Goal: Information Seeking & Learning: Find specific fact

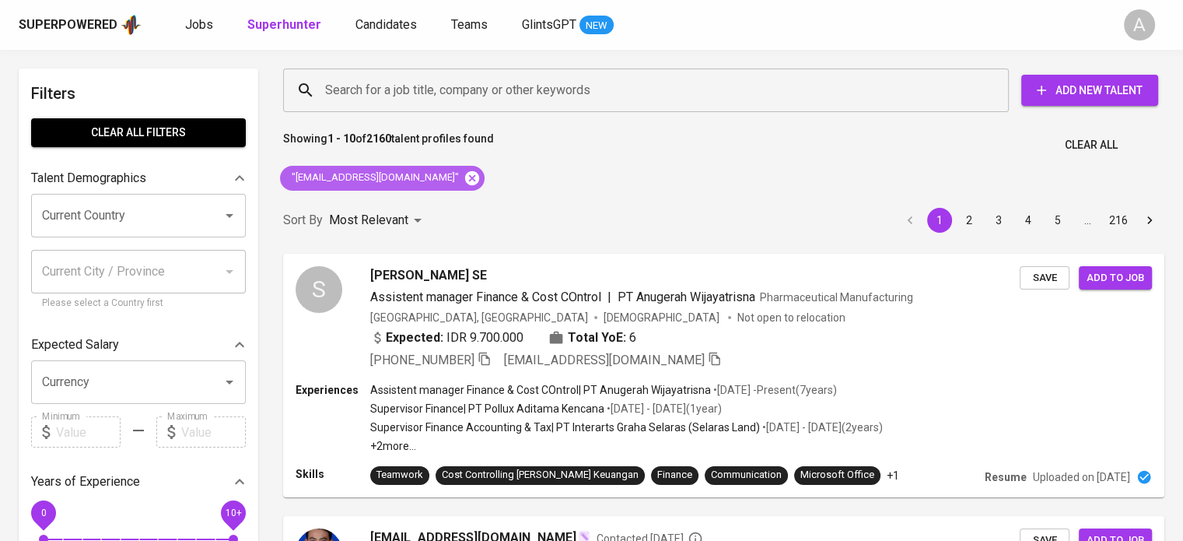
click at [465, 175] on icon at bounding box center [472, 177] width 14 height 14
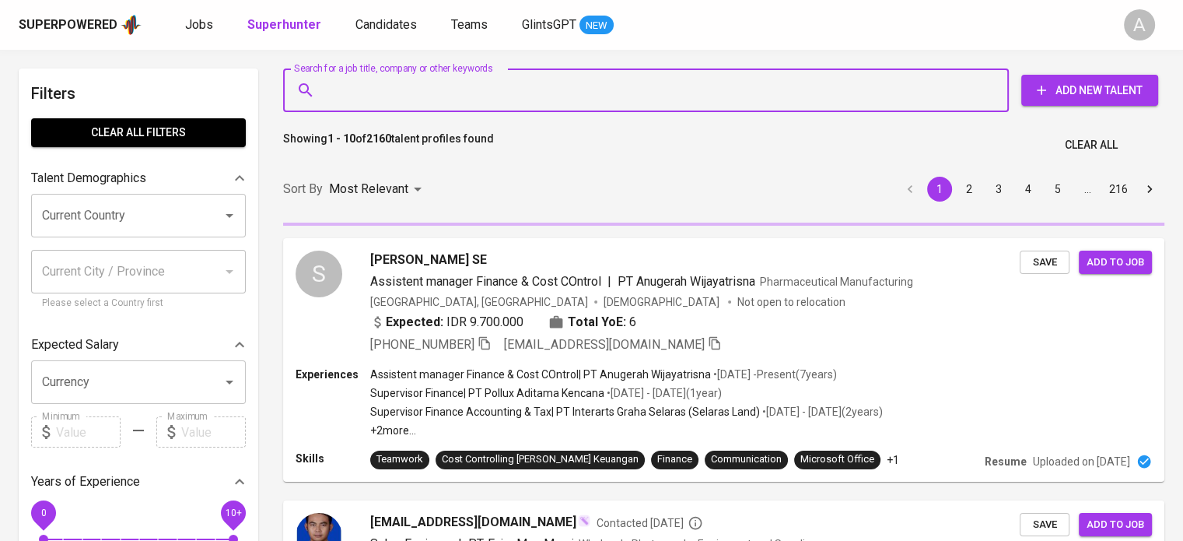
click at [479, 80] on input "Search for a job title, company or other keywords" at bounding box center [649, 90] width 657 height 30
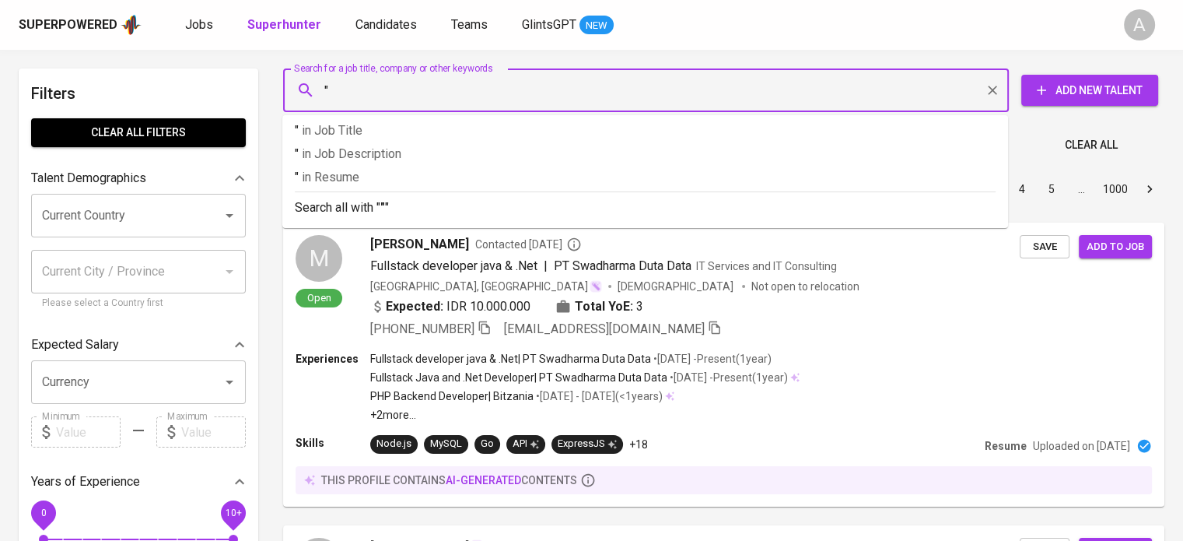
paste input "Rieke Ardillah"
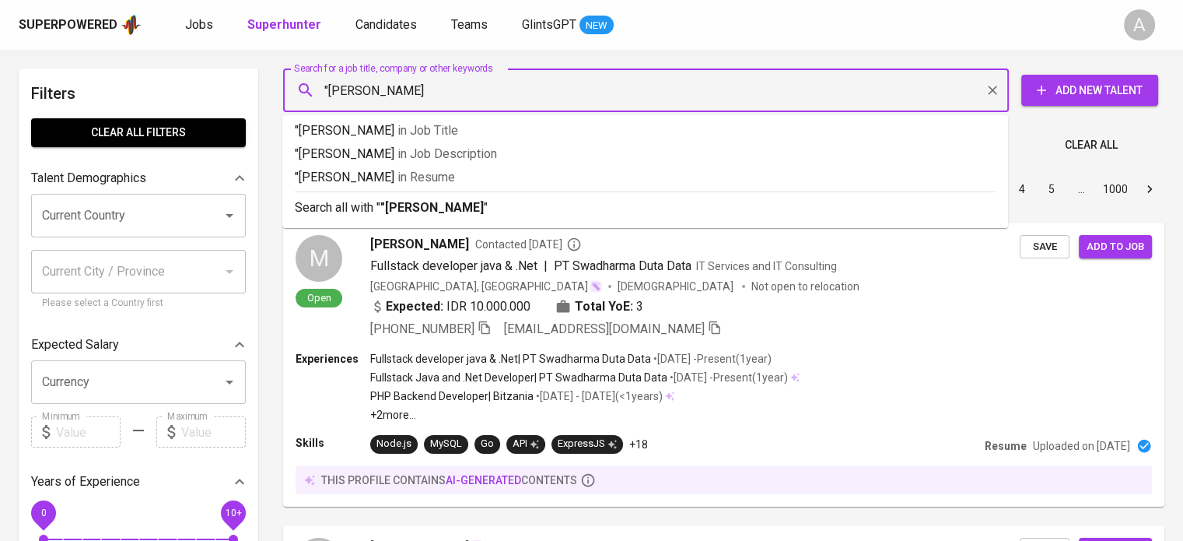
type input ""Rieke Ardillah""
click at [463, 197] on div "Search all with " "Rieke Ardillah" "" at bounding box center [645, 204] width 701 height 26
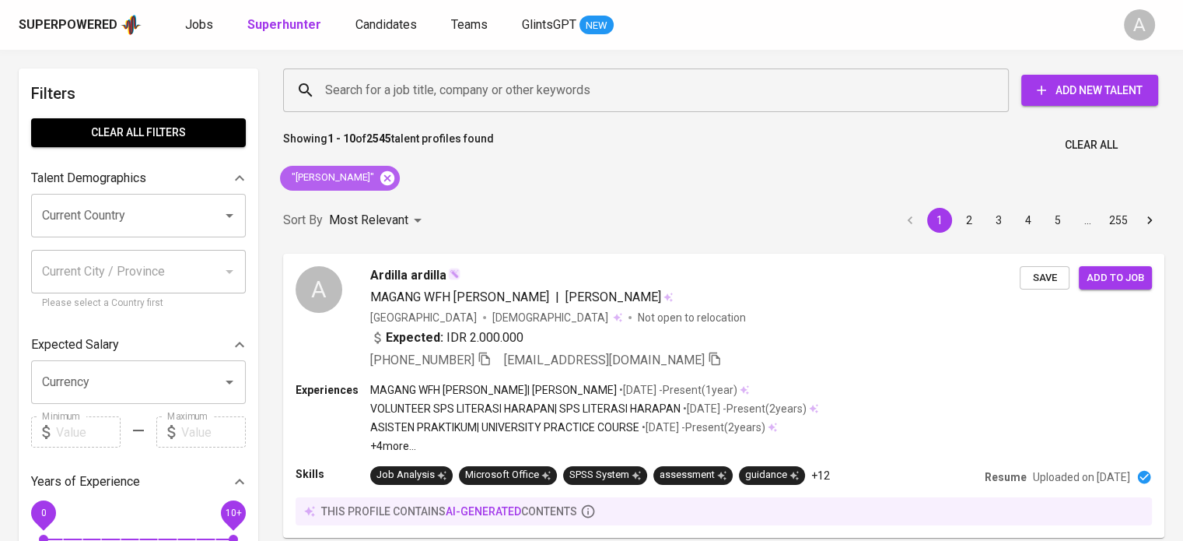
click at [380, 183] on icon at bounding box center [387, 177] width 14 height 14
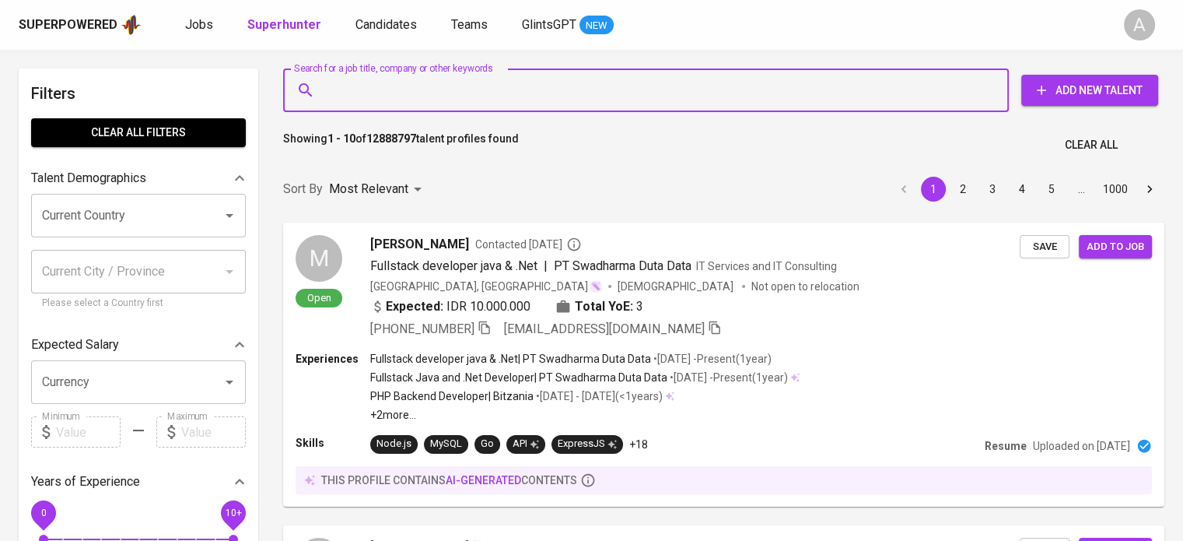
click at [398, 85] on input "Search for a job title, company or other keywords" at bounding box center [649, 90] width 657 height 30
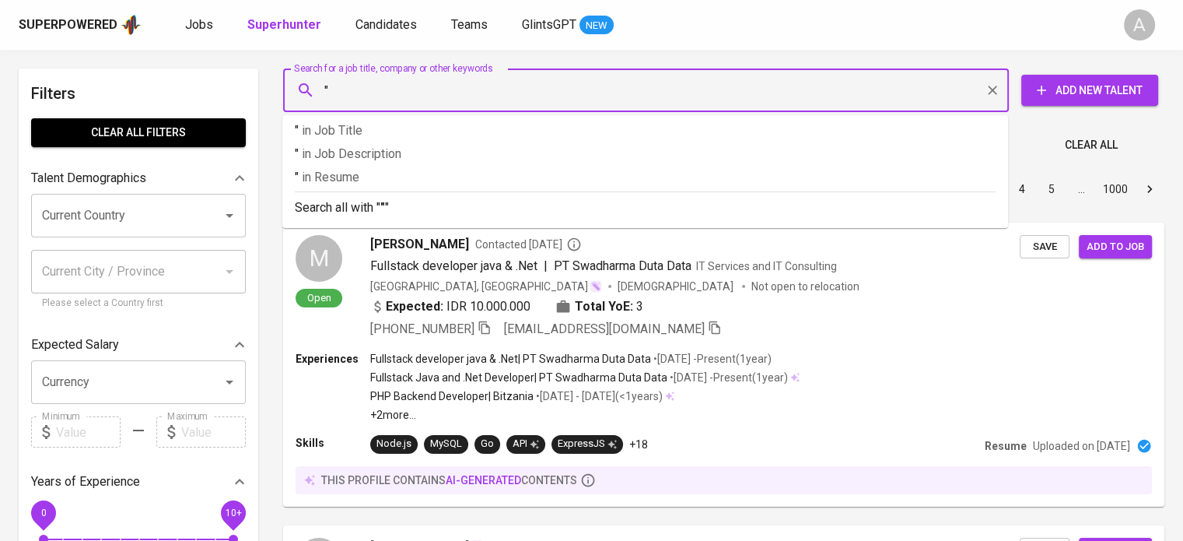
paste input "Rieke Ardillah"
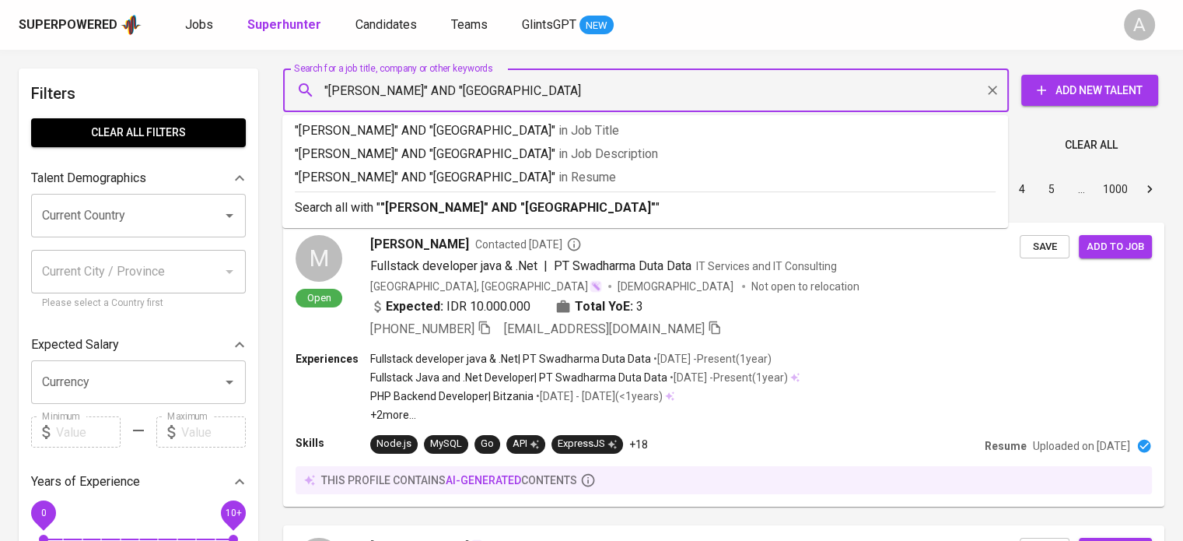
type input ""Rieke Ardillah" AND "Universitas Terbuka""
click at [529, 213] on b ""Rieke Ardillah" AND "Universitas Terbuka"" at bounding box center [517, 207] width 275 height 15
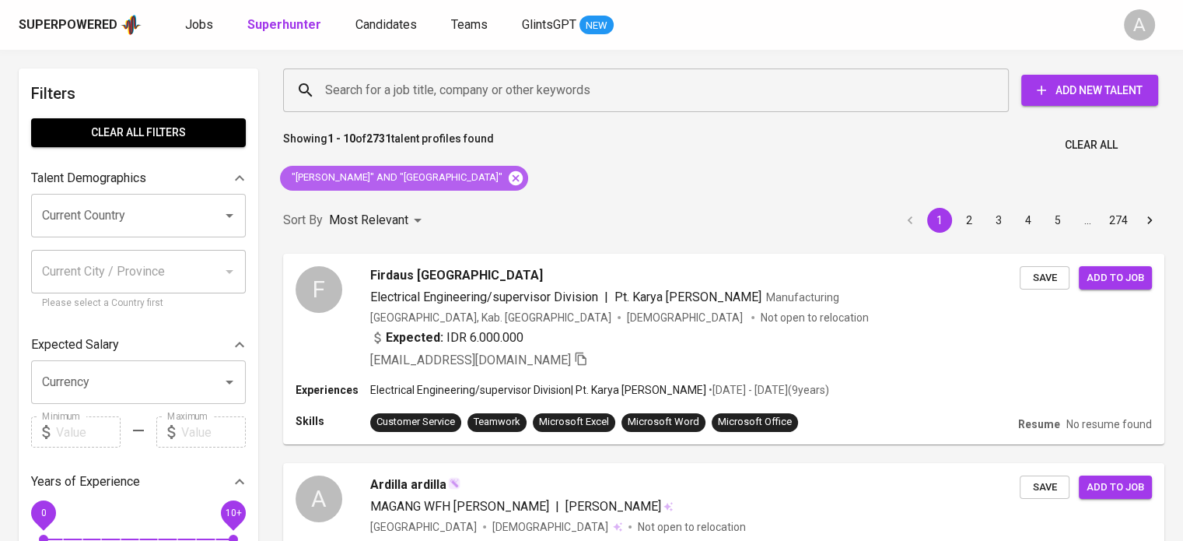
click at [509, 180] on icon at bounding box center [516, 177] width 14 height 14
click at [594, 83] on input "Search for a job title, company or other keywords" at bounding box center [649, 90] width 657 height 30
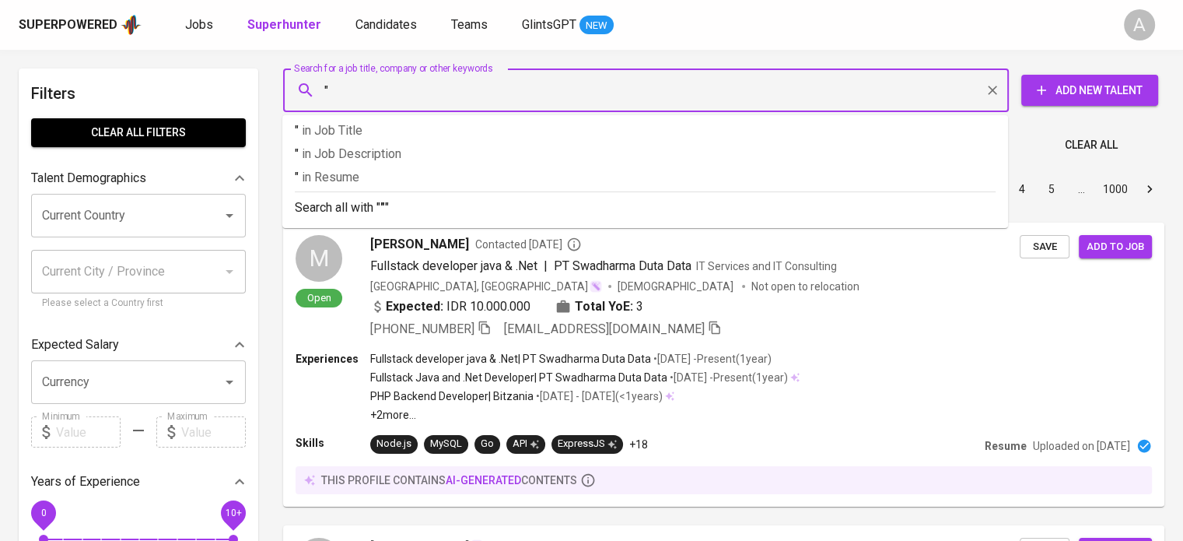
paste input "Ir. Sam Setiawan"
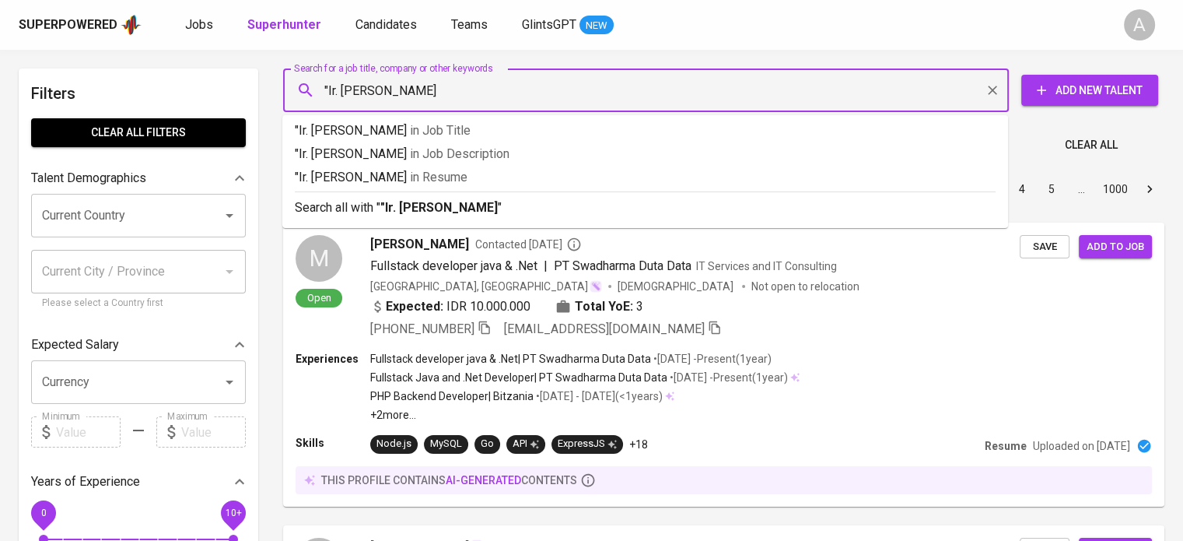
type input ""Ir. Sam Setiawan""
click at [569, 205] on p "Search all with " "Ir. Sam Setiawan" "" at bounding box center [645, 207] width 701 height 19
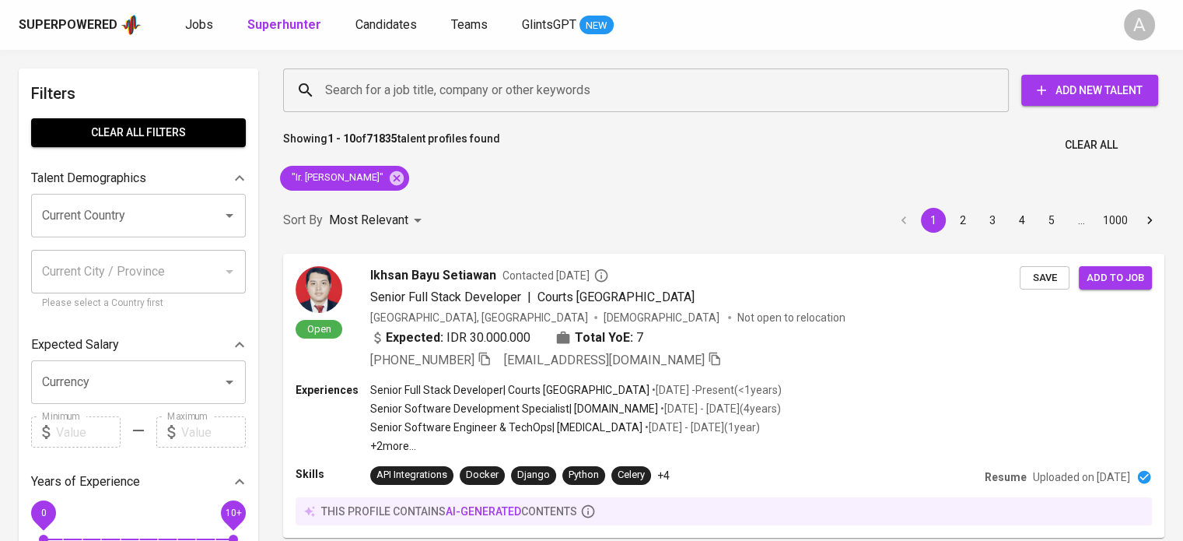
click at [843, 132] on div "Showing 1 - 10 of 71835 talent profiles found Clear All" at bounding box center [724, 140] width 900 height 38
click at [388, 179] on icon at bounding box center [396, 178] width 17 height 17
click at [499, 86] on input "Search for a job title, company or other keywords" at bounding box center [649, 90] width 657 height 30
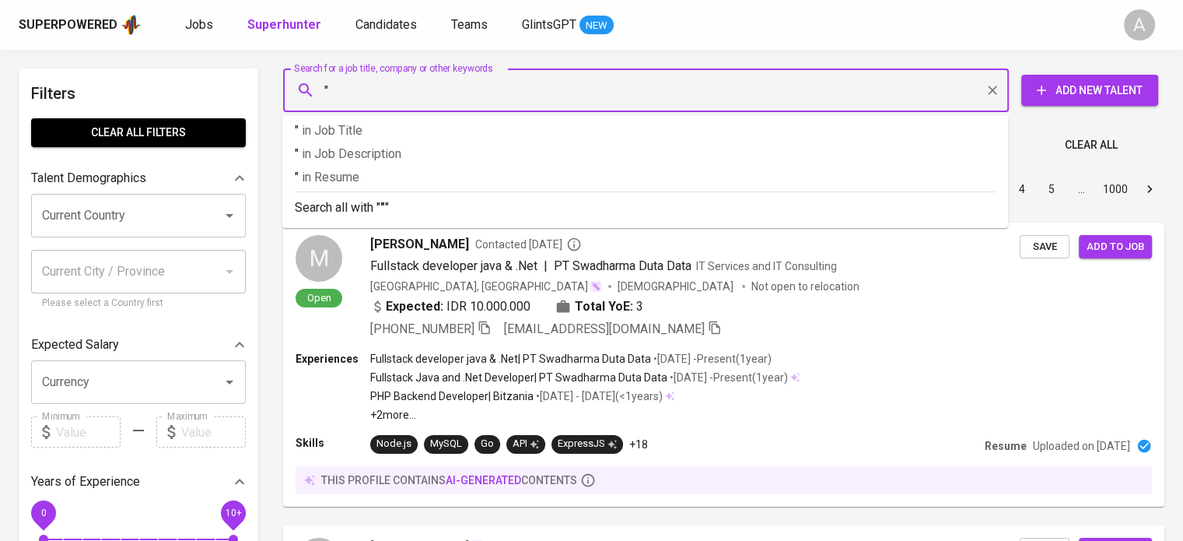
paste input "ASTON Anyer Beach Hotel"
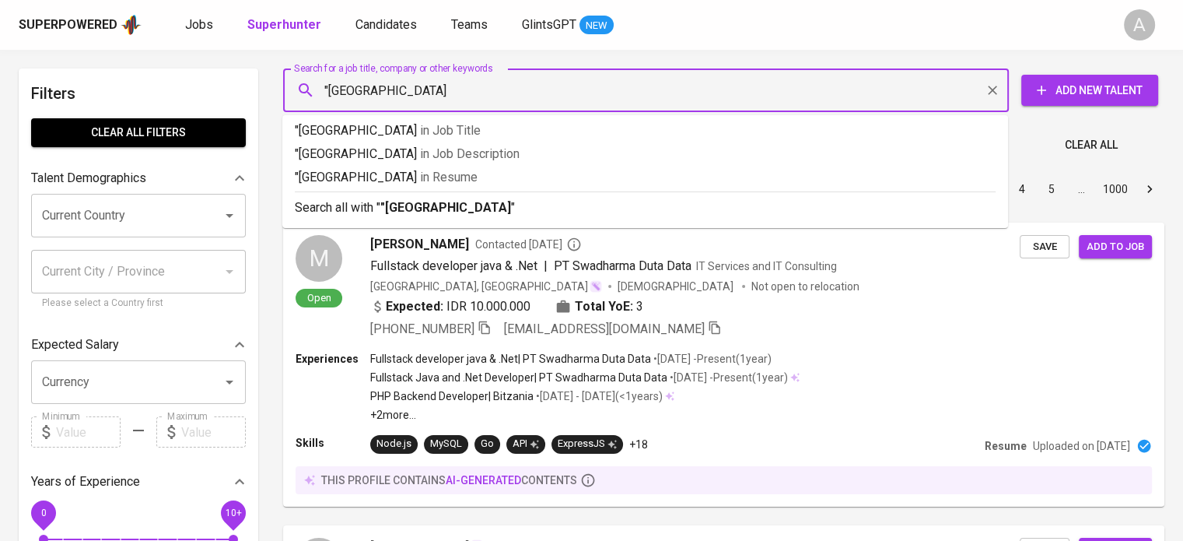
type input ""ASTON Anyer Beach Hotel""
click at [517, 196] on div "Search all with " "ASTON Anyer Beach Hotel" "" at bounding box center [645, 204] width 701 height 26
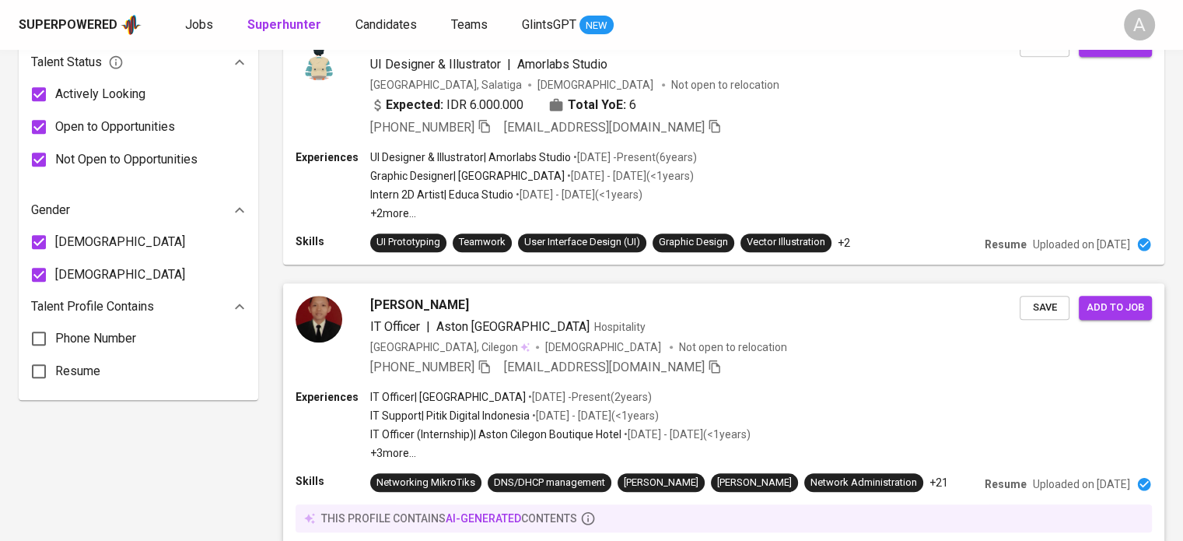
scroll to position [952, 0]
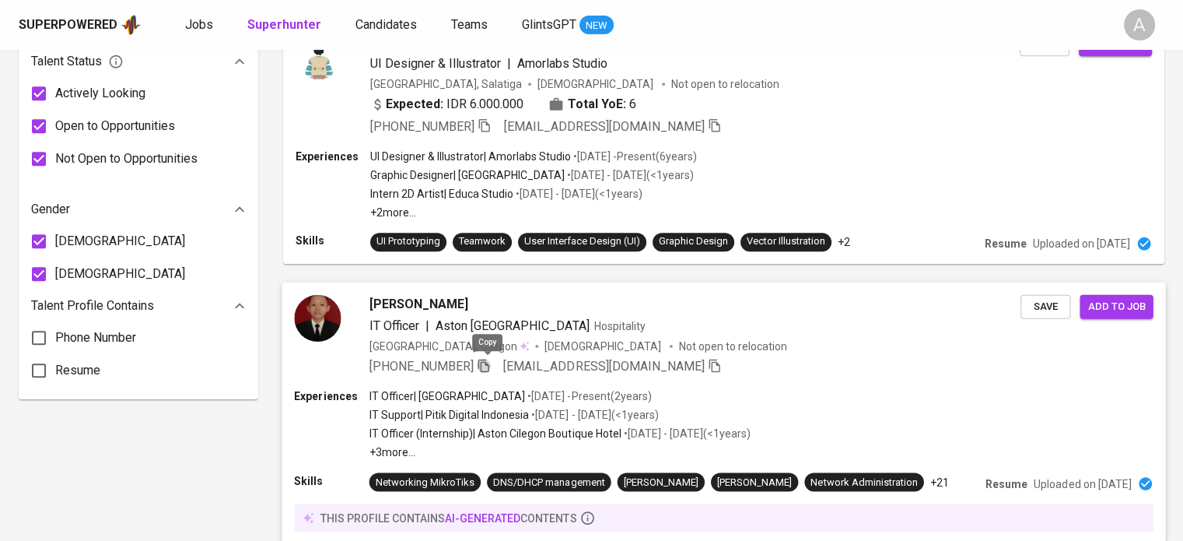
click at [490, 366] on icon "button" at bounding box center [484, 365] width 14 height 14
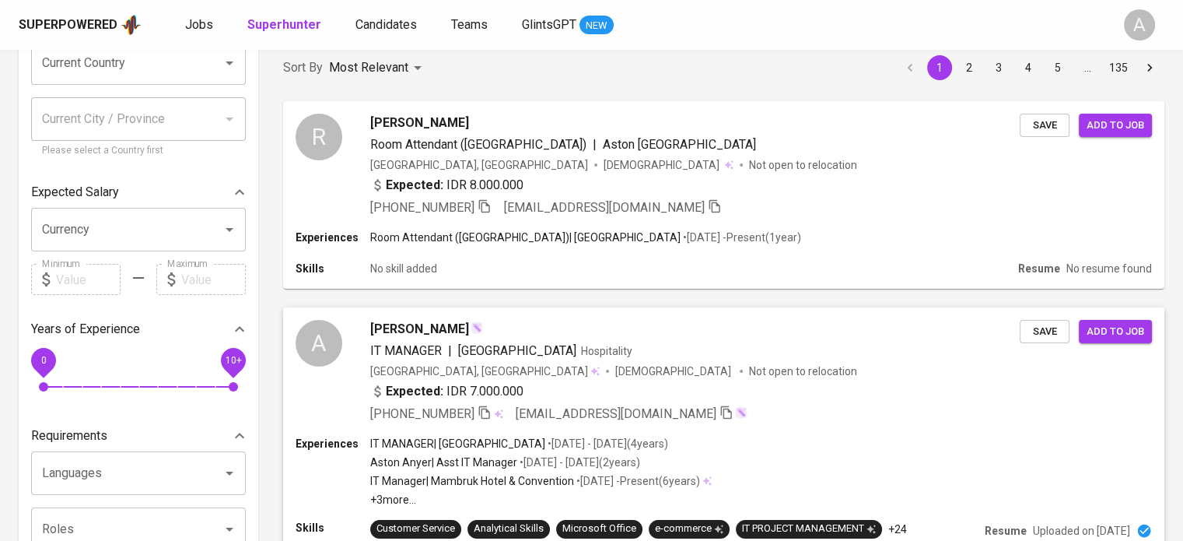
scroll to position [152, 0]
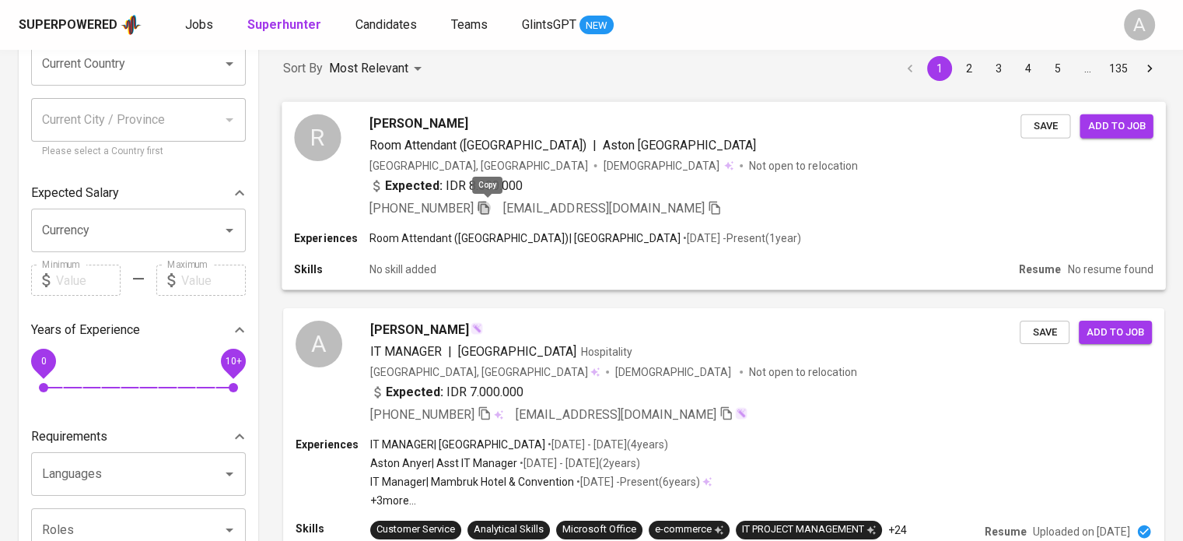
click at [487, 208] on icon "button" at bounding box center [484, 207] width 14 height 14
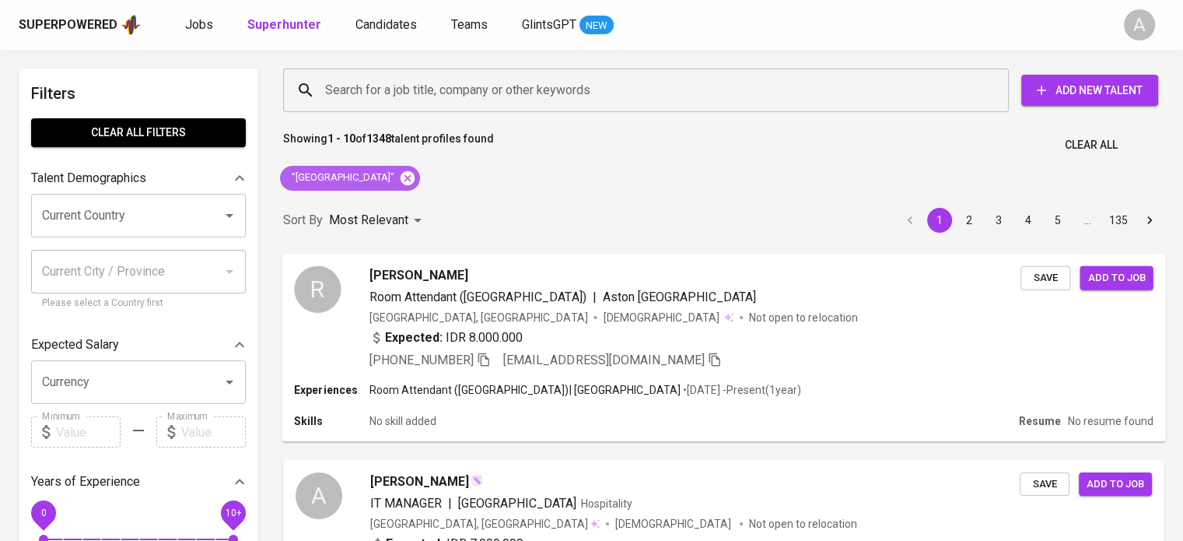
click at [415, 177] on icon at bounding box center [408, 177] width 14 height 14
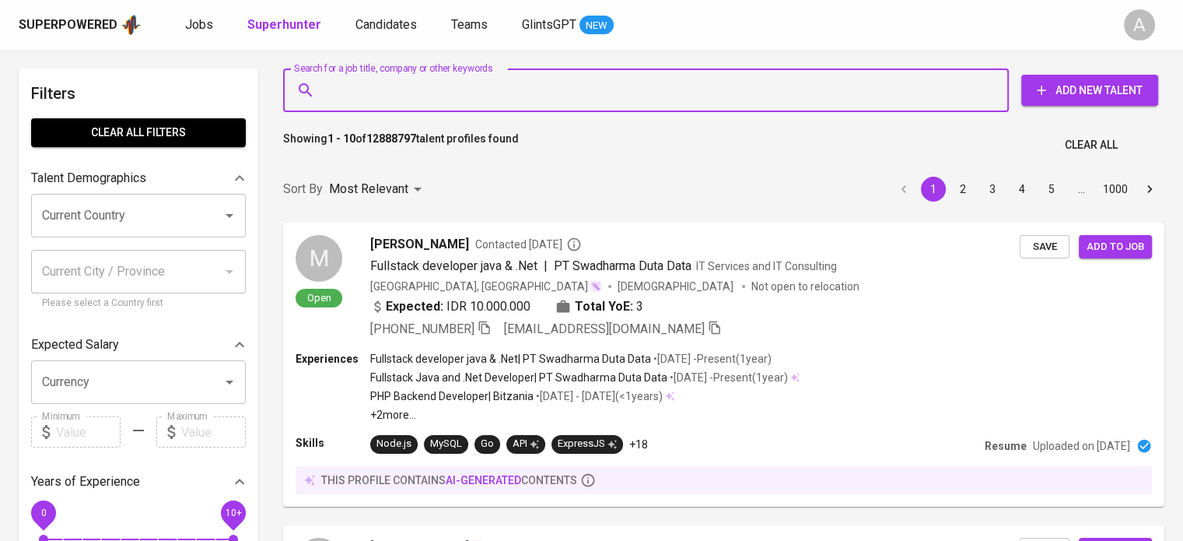
click at [493, 99] on input "Search for a job title, company or other keywords" at bounding box center [649, 90] width 657 height 30
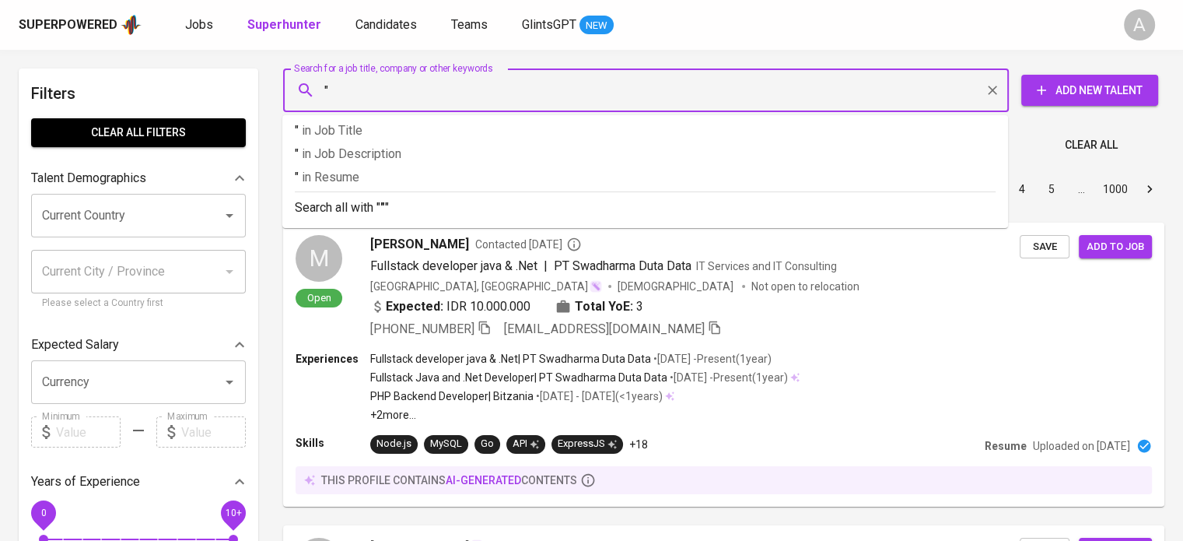
paste input "Fardynall Nugraha"
type input ""Fardynall Nugraha""
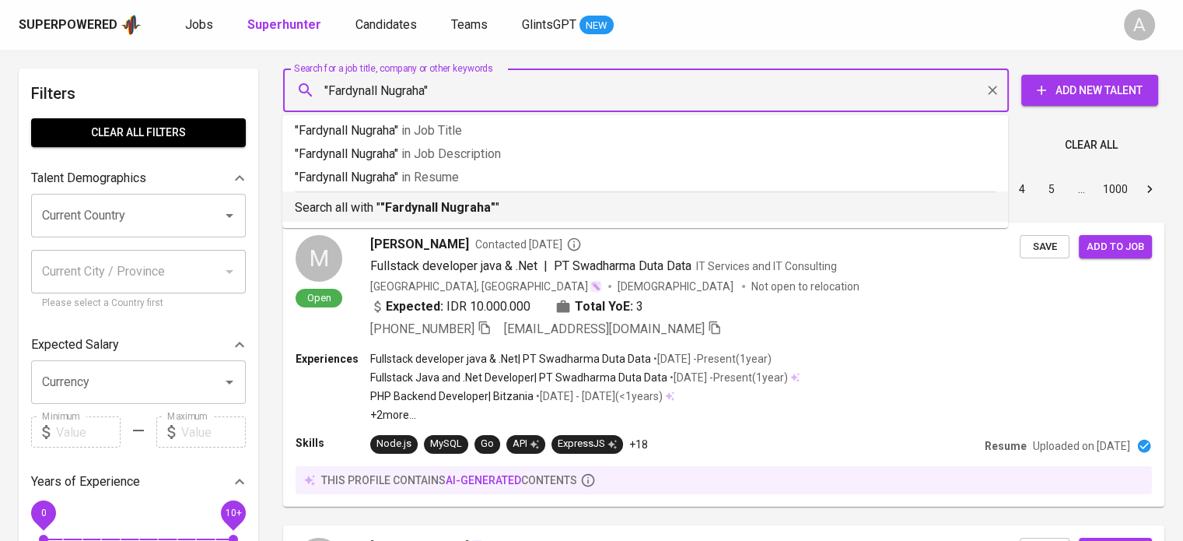
click at [483, 199] on p "Search all with " "Fardynall Nugraha" "" at bounding box center [645, 207] width 701 height 19
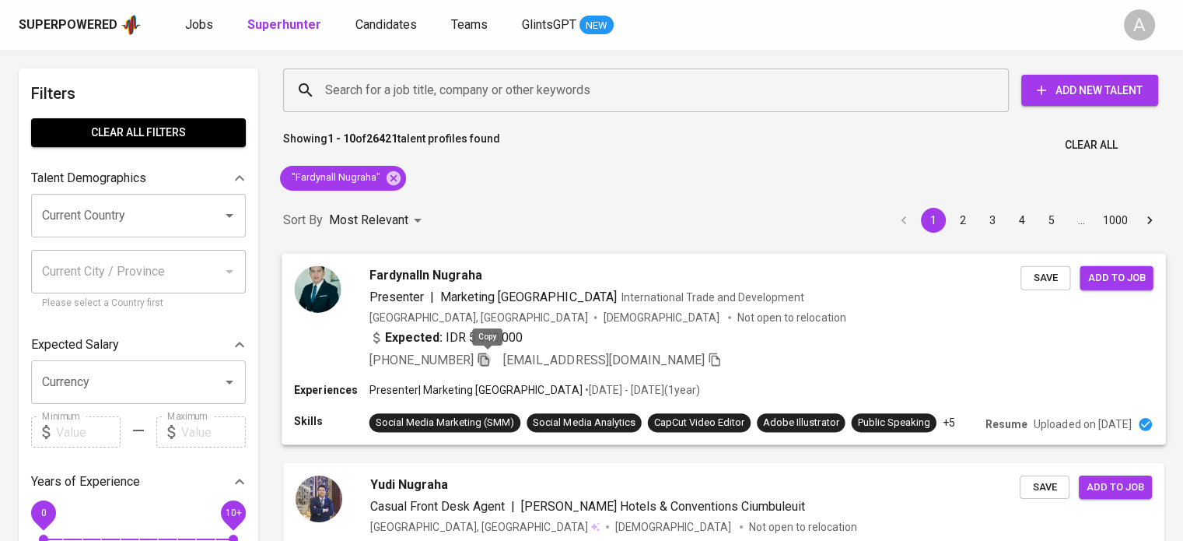
click at [485, 360] on icon "button" at bounding box center [484, 359] width 14 height 14
click at [392, 178] on icon at bounding box center [393, 178] width 17 height 17
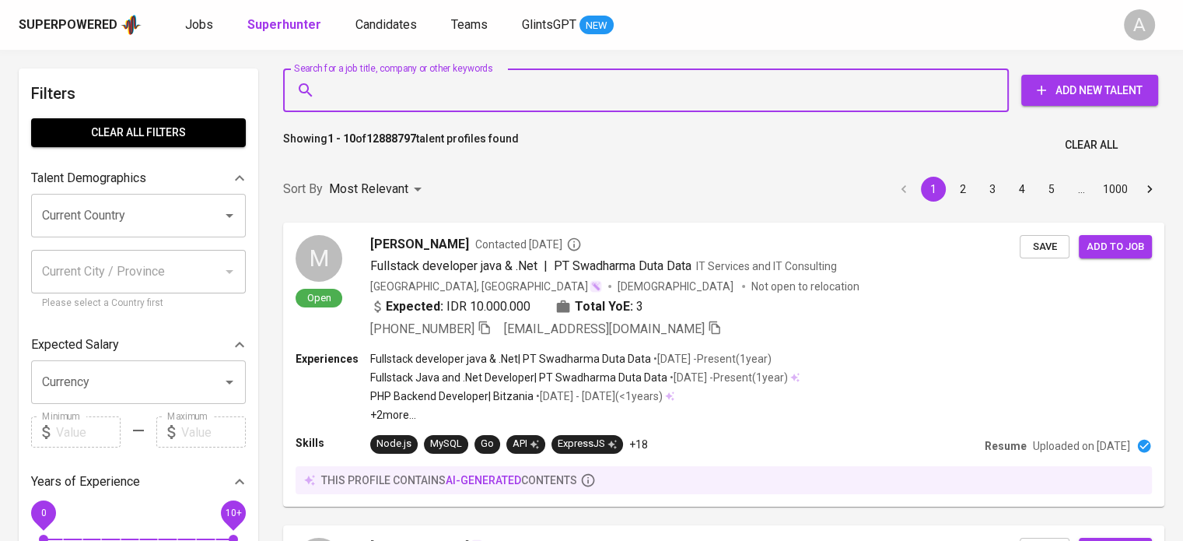
click at [436, 97] on input "Search for a job title, company or other keywords" at bounding box center [649, 90] width 657 height 30
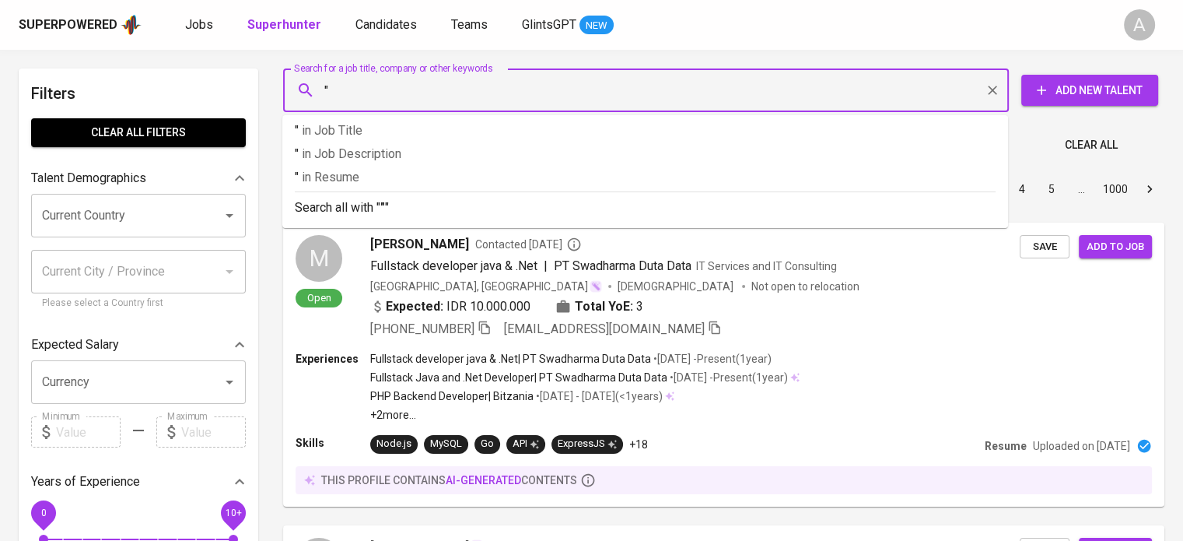
paste input "[PERSON_NAME]"
type input ""Dessy Ariani""
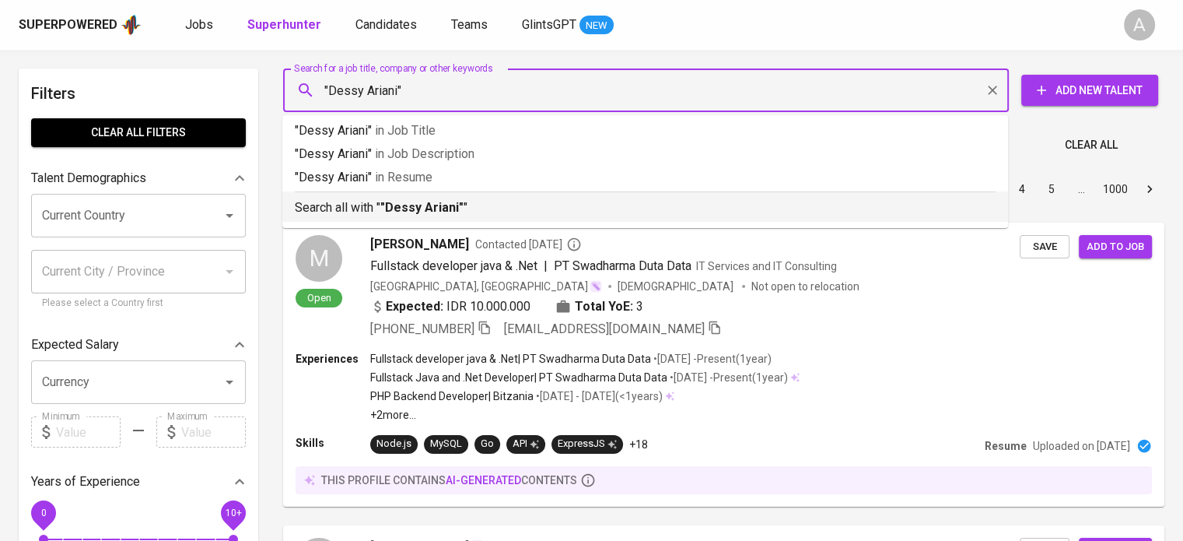
click at [514, 211] on p "Search all with " "Dessy Ariani" "" at bounding box center [645, 207] width 701 height 19
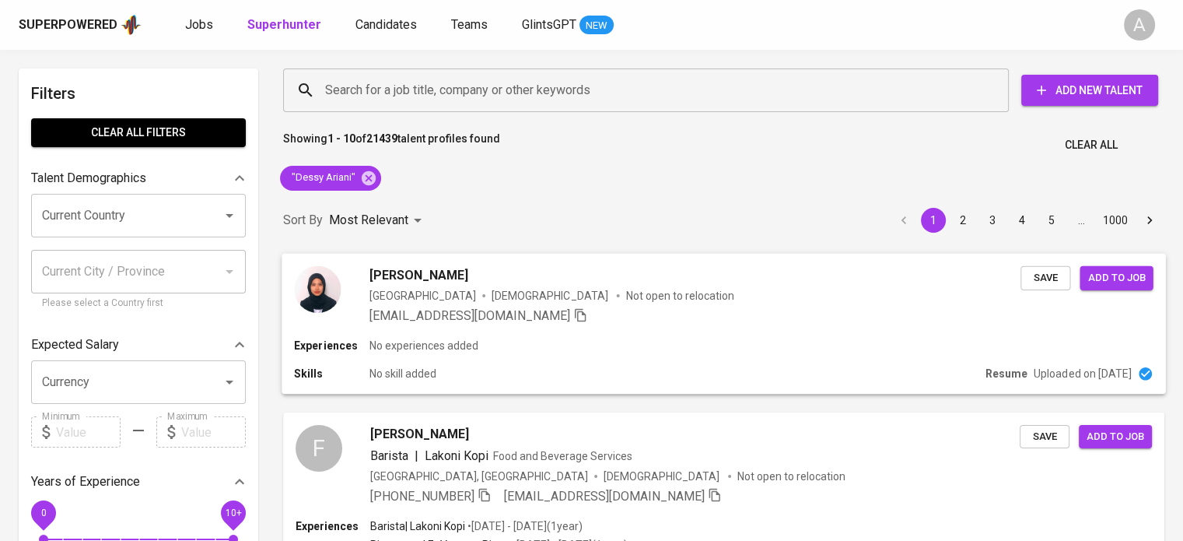
click at [636, 335] on div "Dessy Ariani Indonesia Female Not open to relocation arianidsy@gmail.com Save A…" at bounding box center [724, 295] width 884 height 84
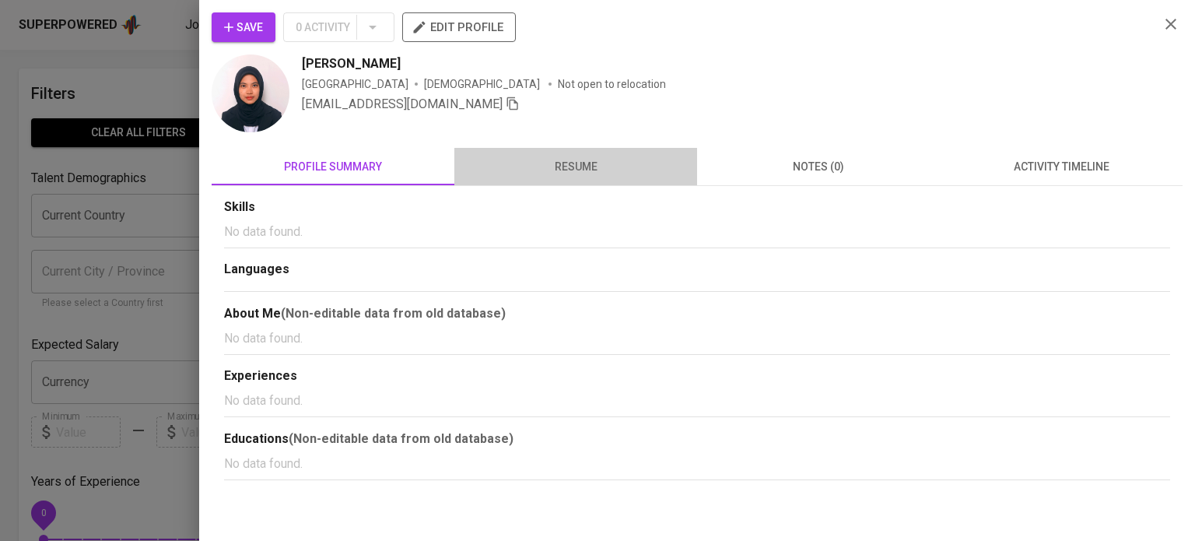
click at [532, 150] on button "resume" at bounding box center [575, 166] width 243 height 37
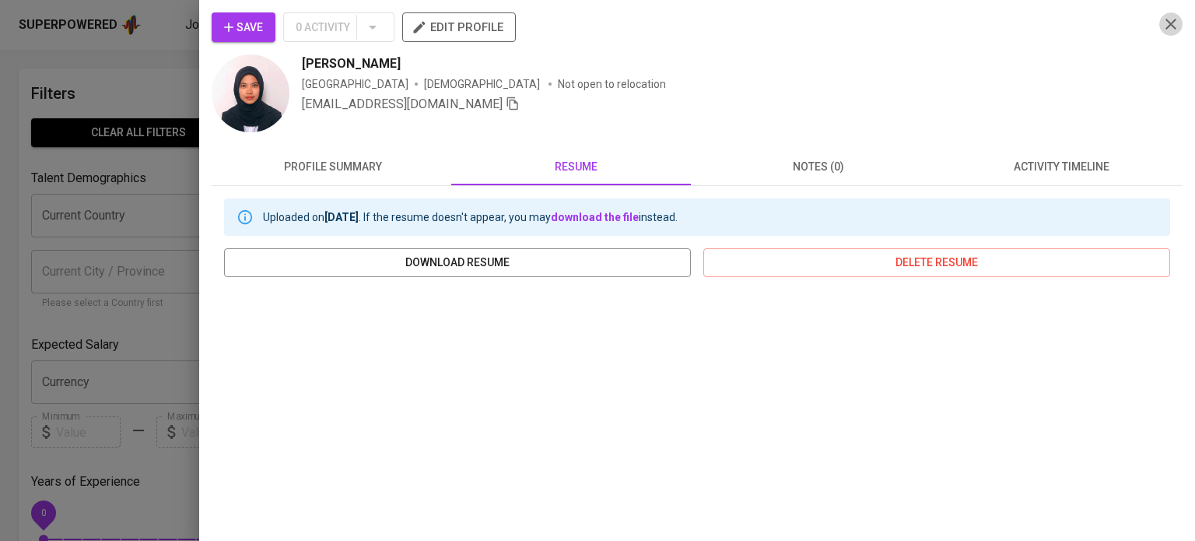
click at [1162, 20] on icon "button" at bounding box center [1171, 24] width 19 height 19
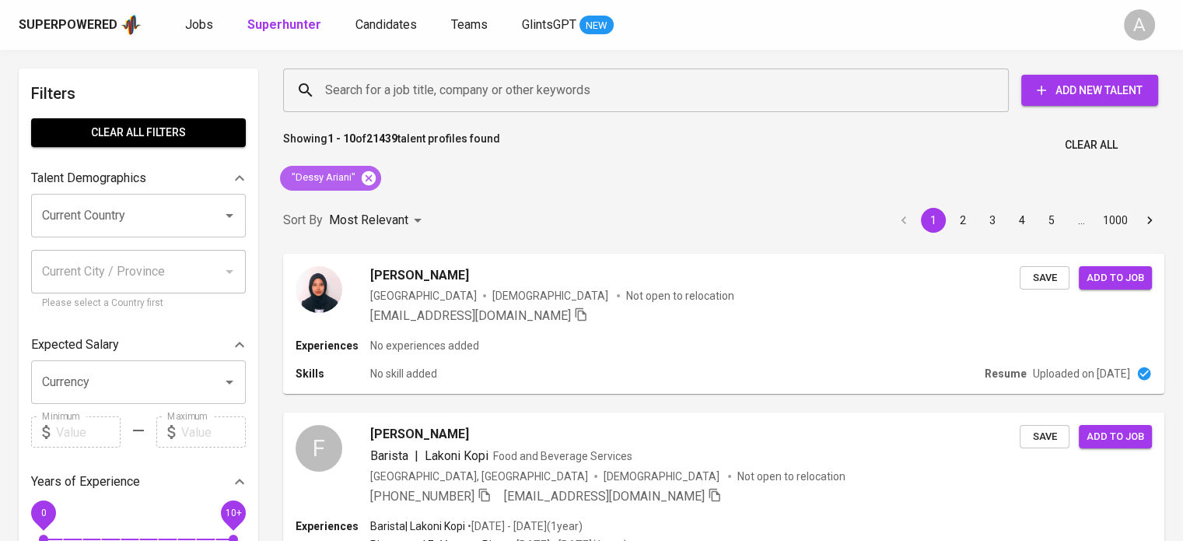
click at [372, 174] on icon at bounding box center [369, 177] width 14 height 14
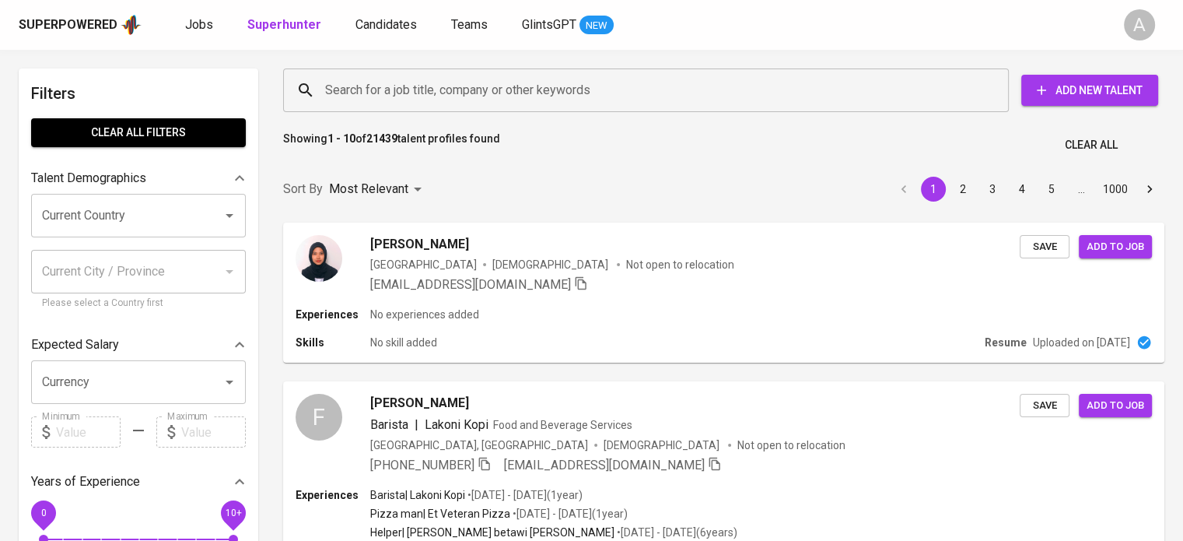
click at [433, 96] on input "Search for a job title, company or other keywords" at bounding box center [649, 90] width 657 height 30
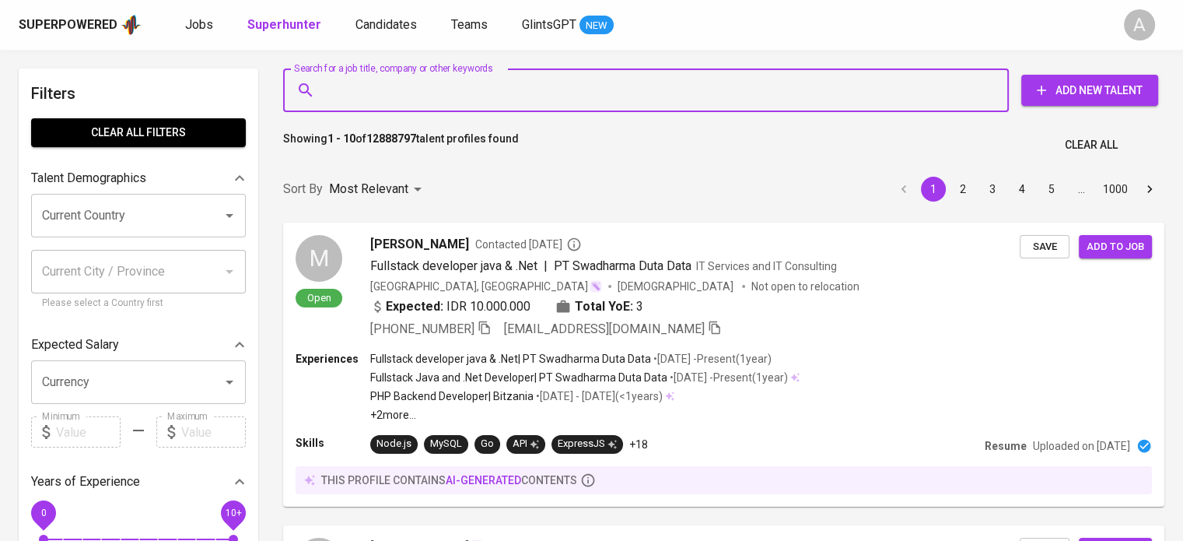
click at [433, 96] on input "Search for a job title, company or other keywords" at bounding box center [649, 90] width 657 height 30
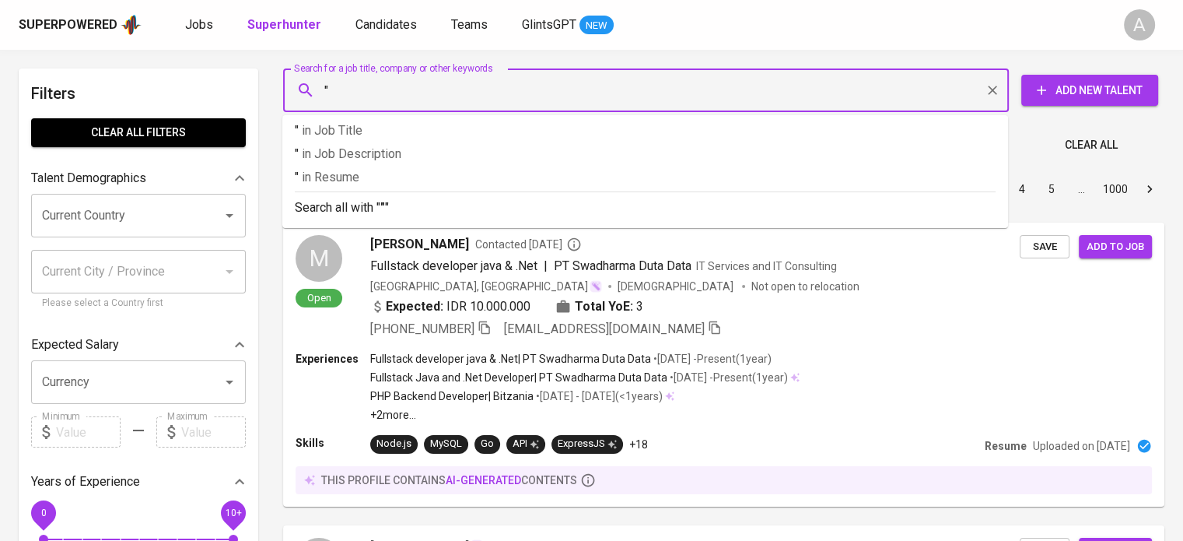
paste input "Dessy Ariani"
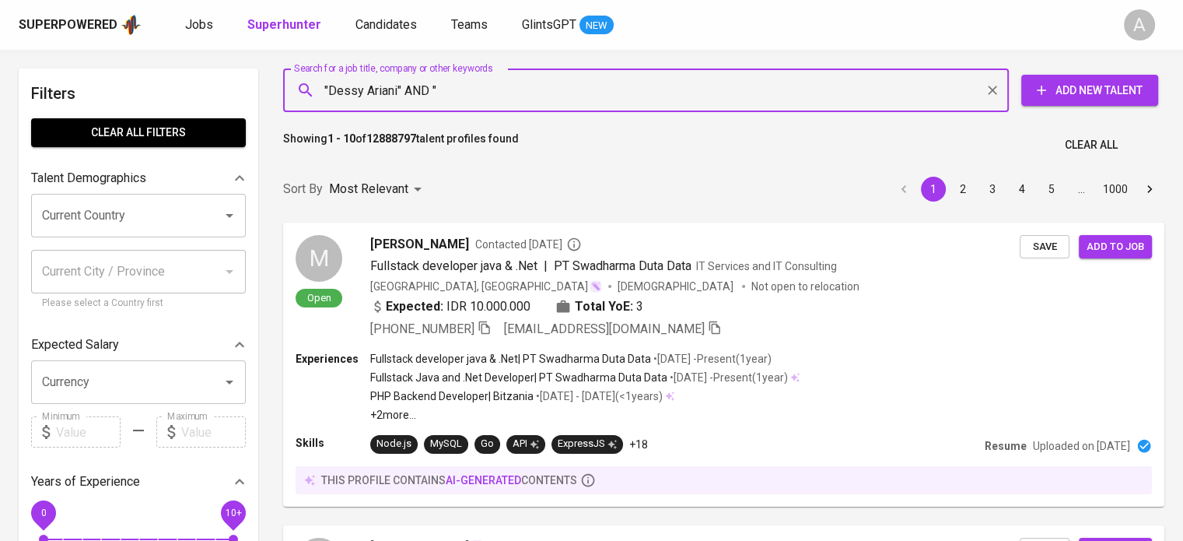
paste input "Aston Cilegon Boutique Hotel"
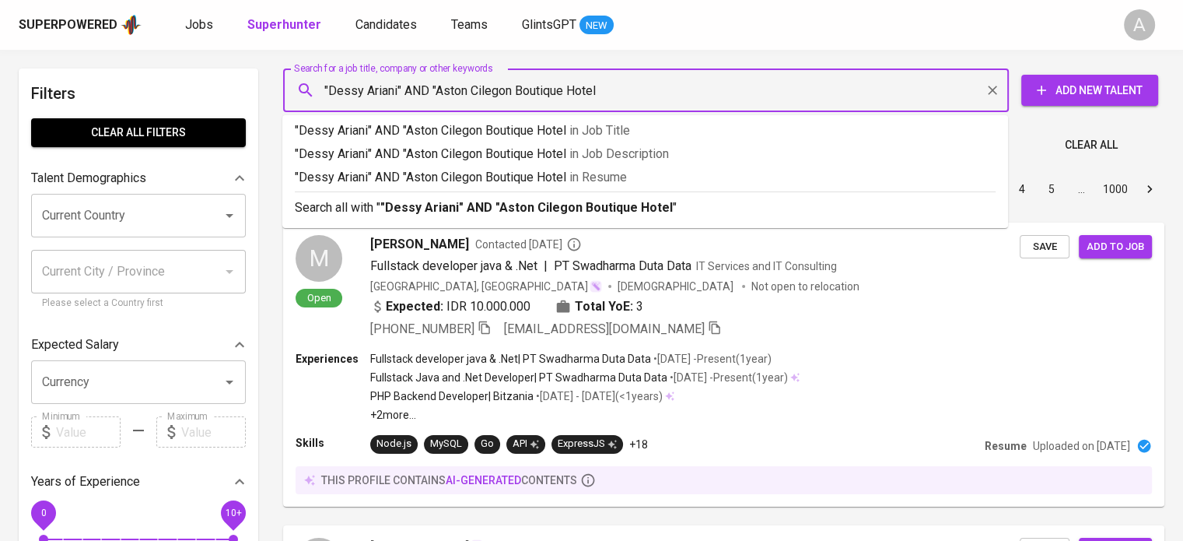
type input ""Dessy Ariani" AND "Aston Cilegon Boutique Hotel""
click at [906, 214] on p "Search all with " "Dessy Ariani" AND "Aston Cilegon Boutique Hotel" "" at bounding box center [645, 207] width 701 height 19
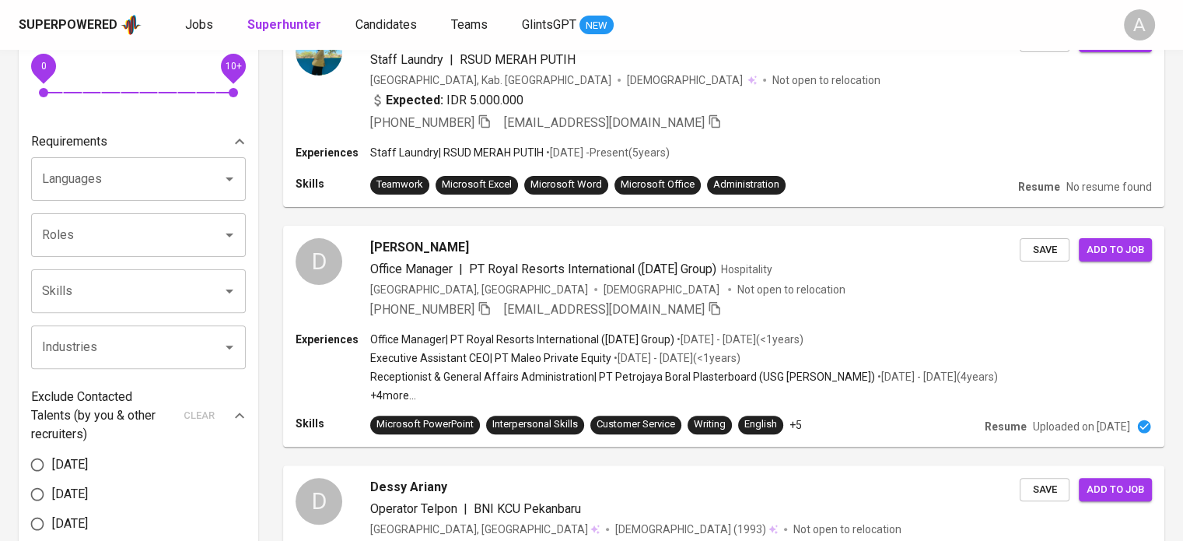
scroll to position [82, 0]
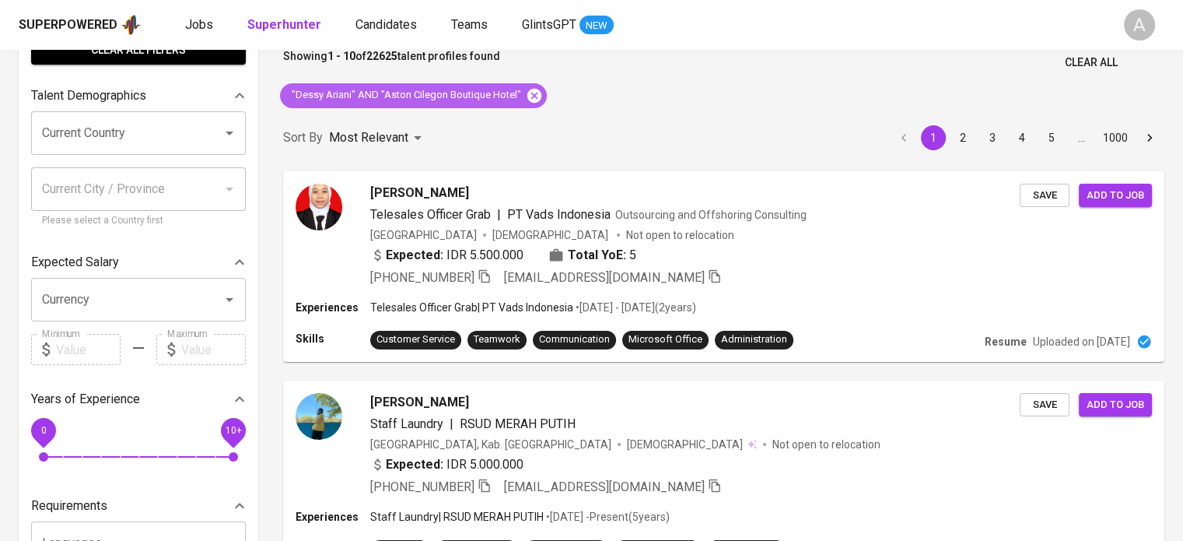
click at [533, 99] on icon at bounding box center [535, 95] width 14 height 14
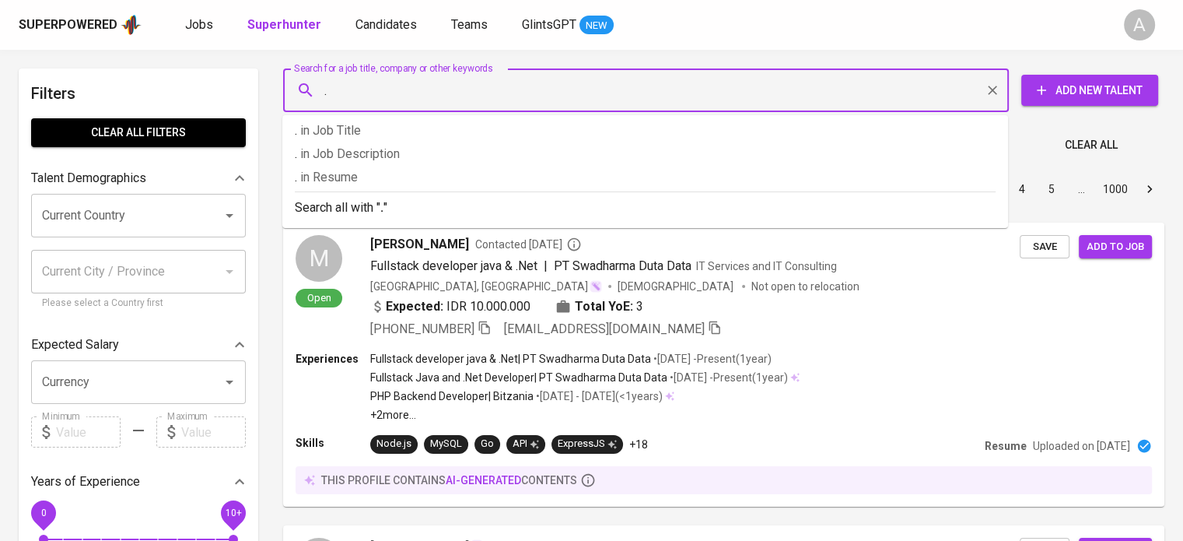
click at [505, 88] on input "." at bounding box center [649, 90] width 657 height 30
paste input "Aston Cilegon Boutique Hotel"
type input "."Aston Cilegon Boutique Hotel""
paste input "[PERSON_NAME] (She/Her)"
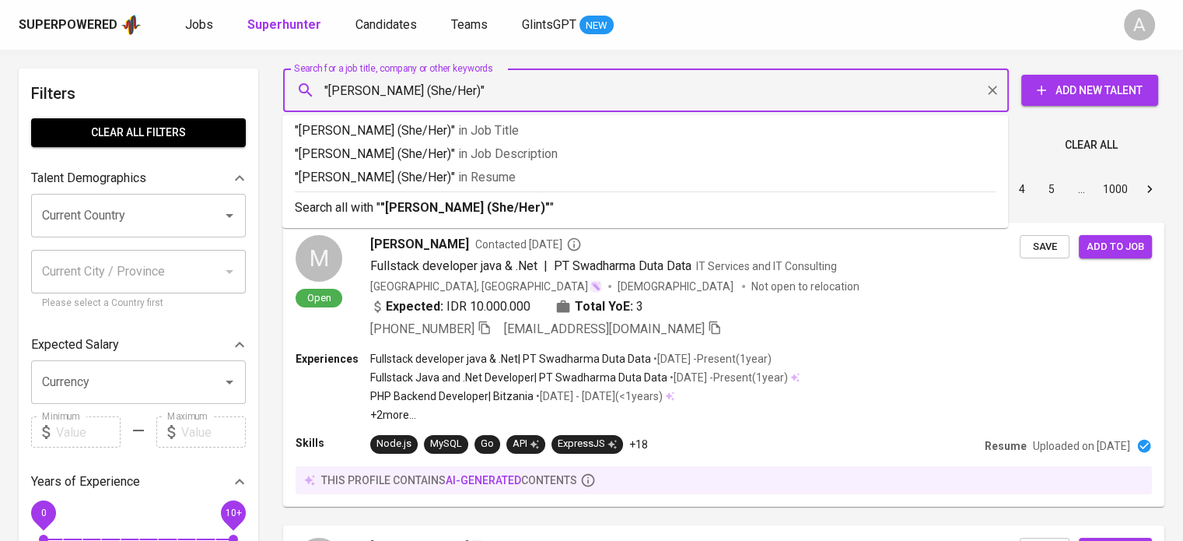
click at [503, 89] on input ""Hanny Annisa Nisrina (She/Her)"" at bounding box center [649, 90] width 657 height 30
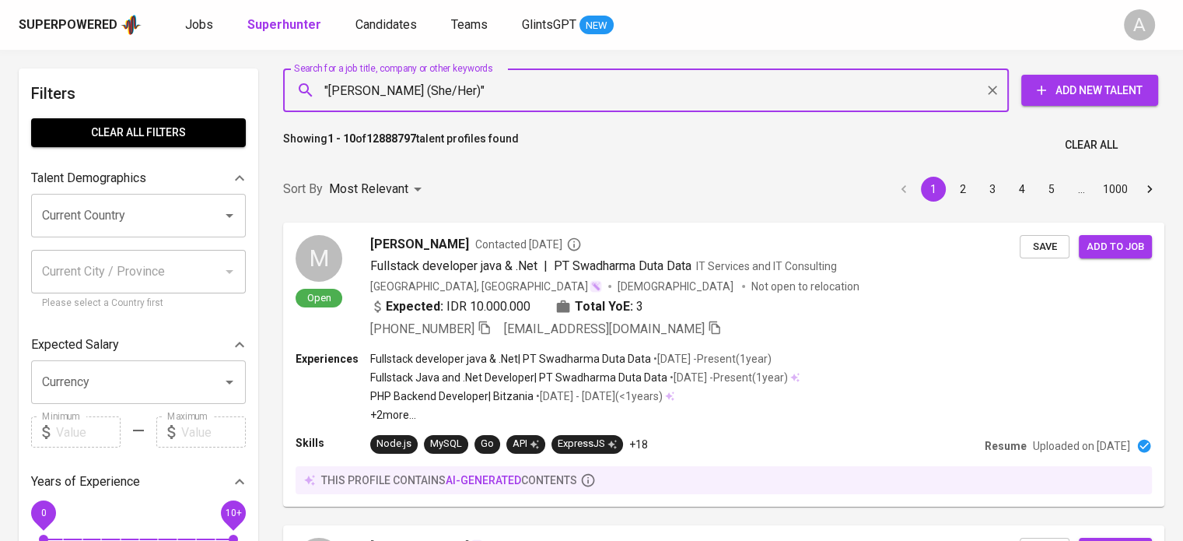
type input ""Hanny Annisa Nisrina""
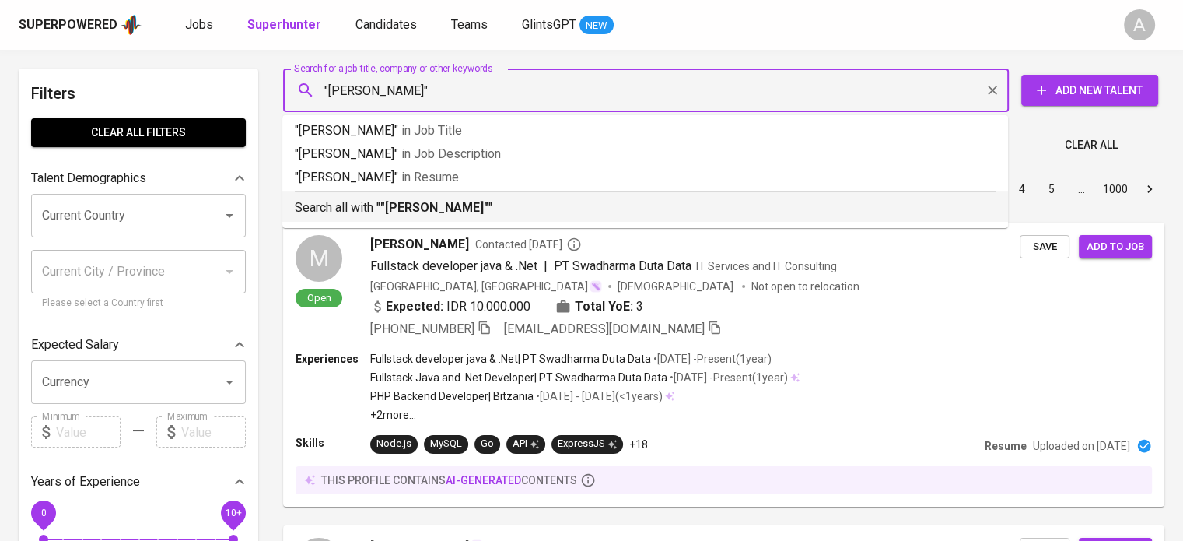
click at [473, 214] on b ""Hanny Annisa Nisrina"" at bounding box center [434, 207] width 108 height 15
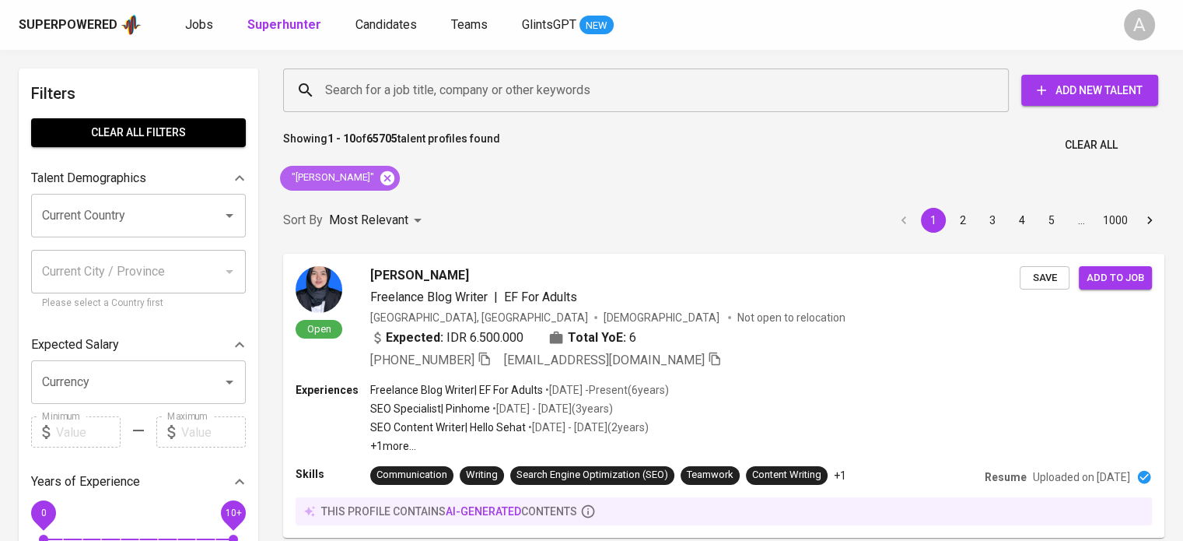
click at [394, 176] on icon at bounding box center [387, 177] width 14 height 14
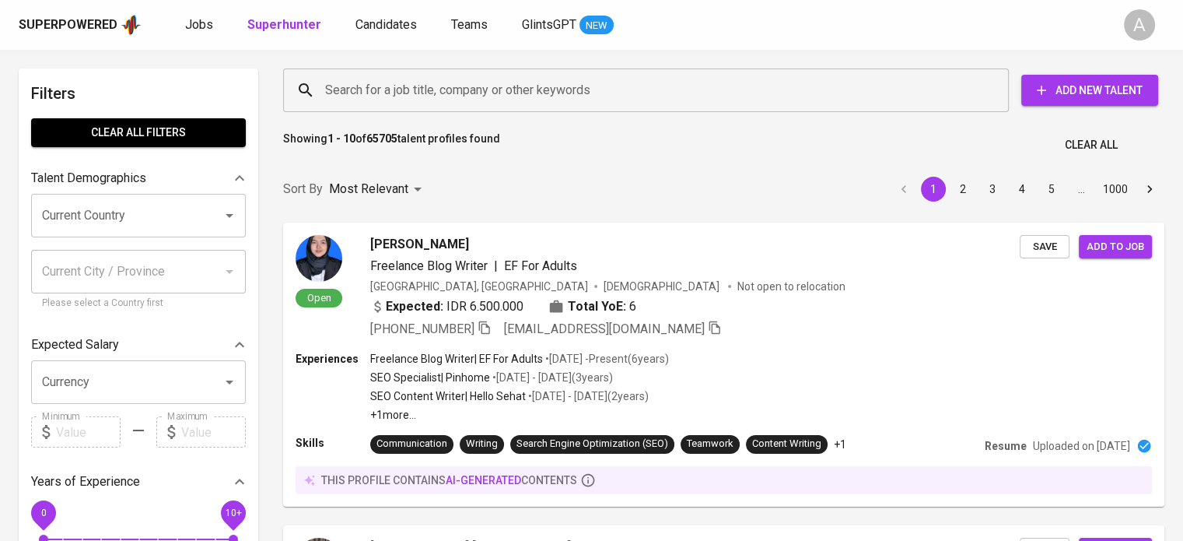
click at [452, 93] on input "Search for a job title, company or other keywords" at bounding box center [649, 90] width 657 height 30
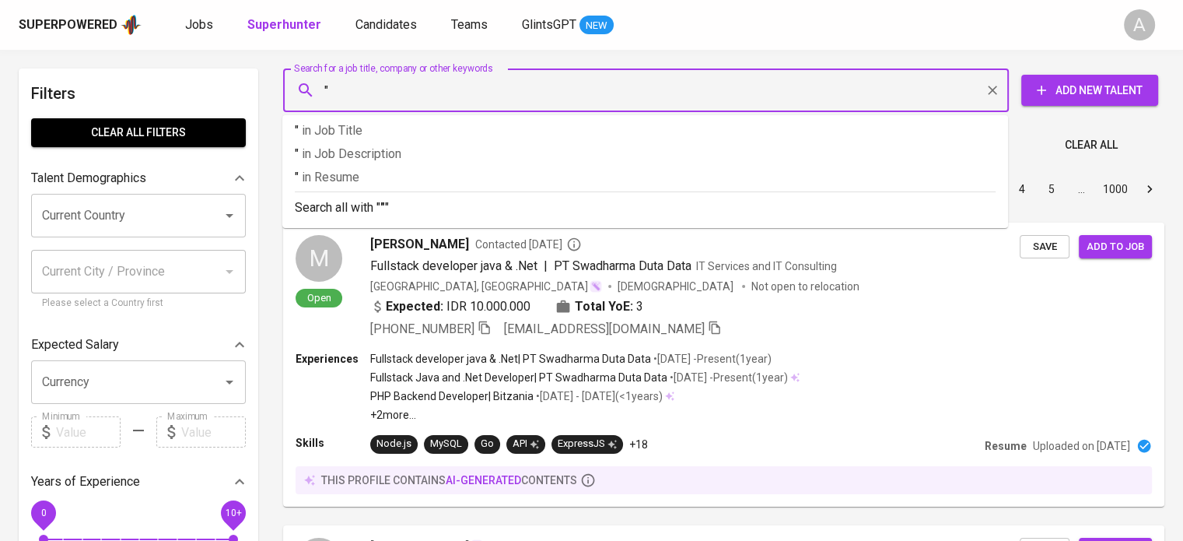
paste input "Desy Trisnawaty"
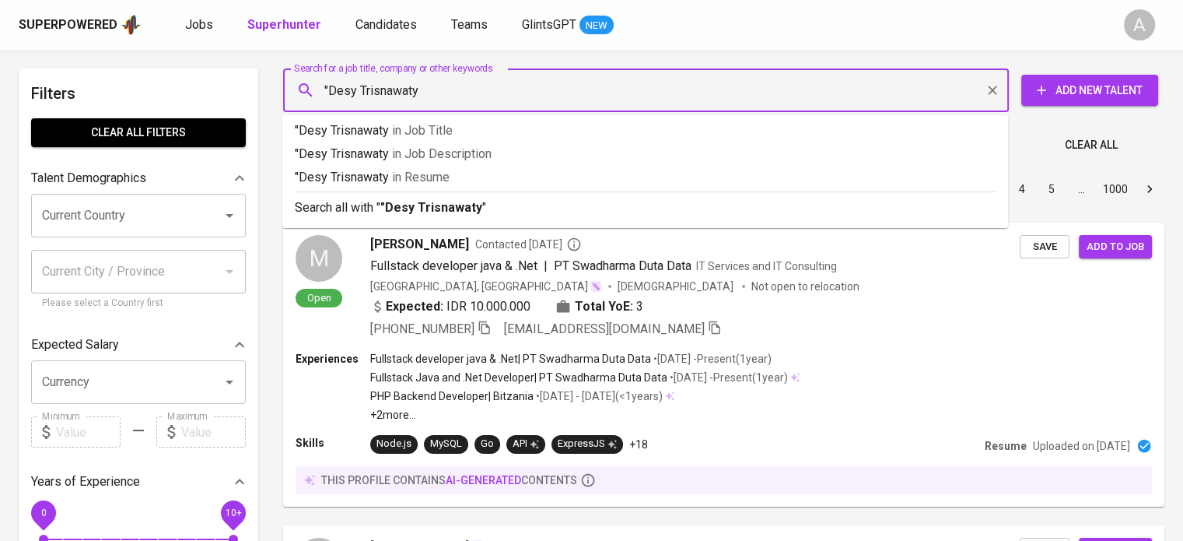
type input ""Desy Trisnawaty""
click at [486, 200] on p "Search all with " "Desy Trisnawaty" "" at bounding box center [645, 207] width 701 height 19
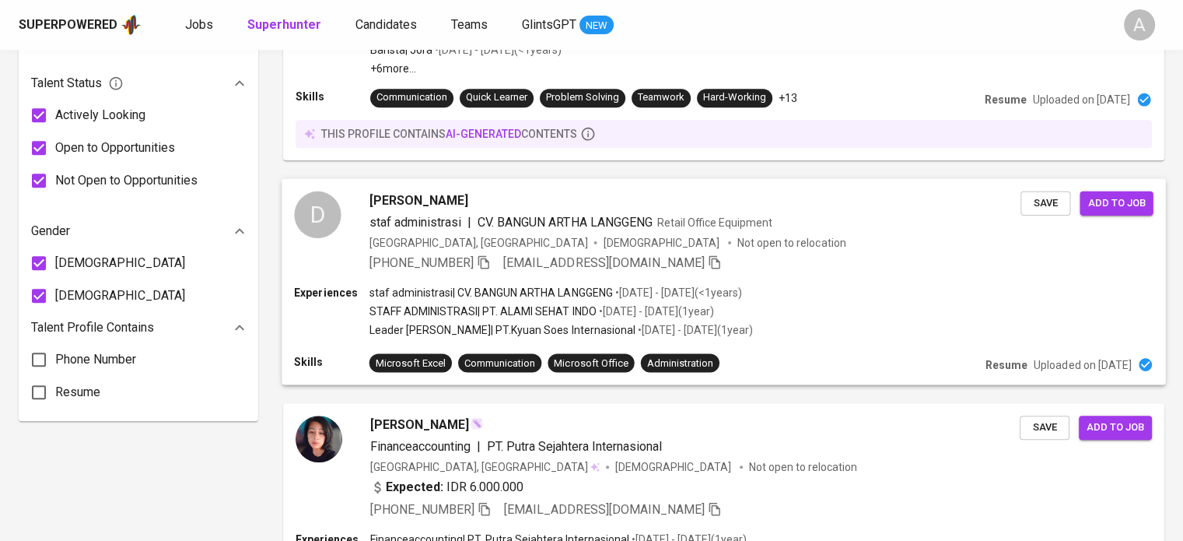
scroll to position [202, 0]
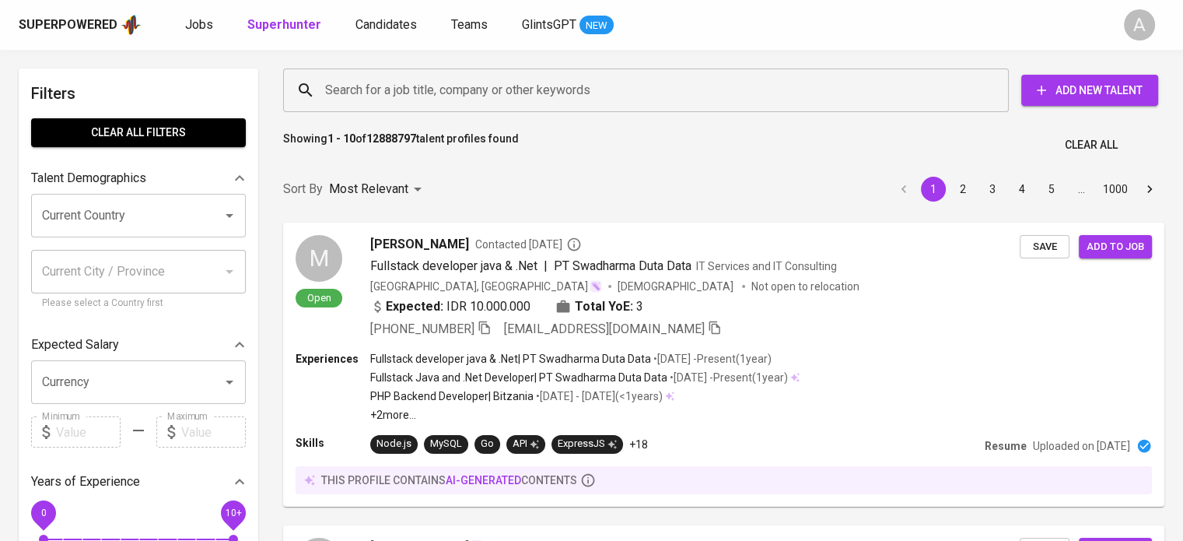
click at [689, 106] on div "Search for a job title, company or other keywords" at bounding box center [646, 90] width 726 height 44
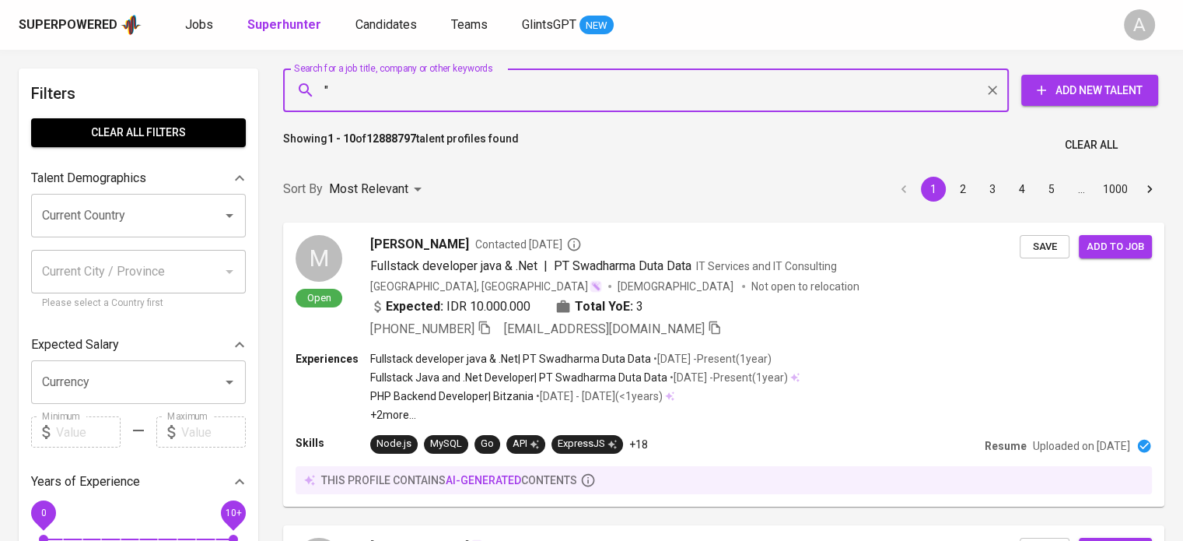
paste input "[EMAIL_ADDRESS][DOMAIN_NAME]"
paste input "[PERSON_NAME]"
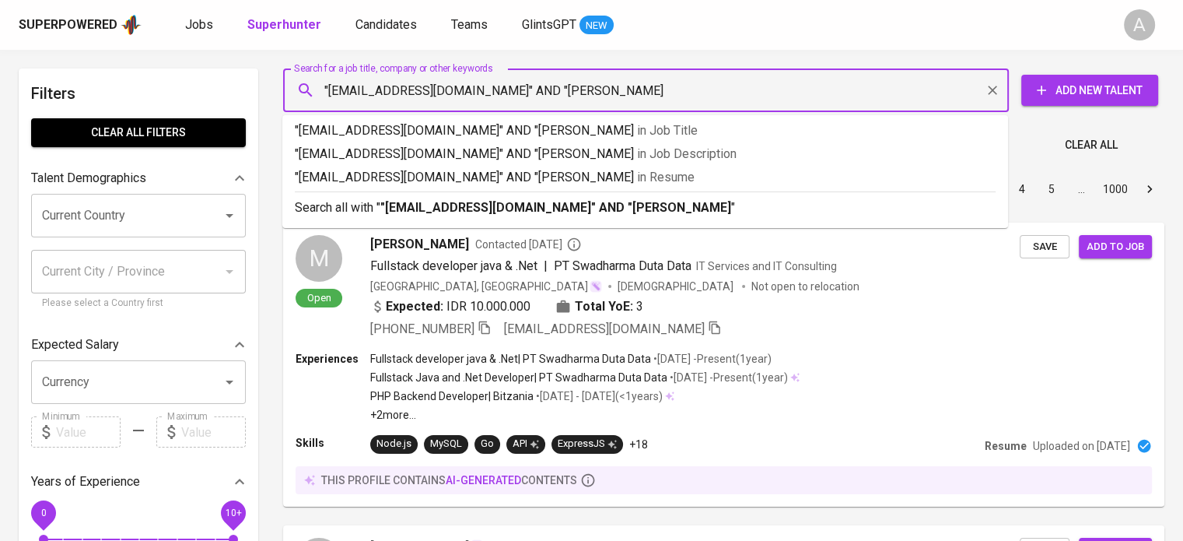
type input ""[EMAIL_ADDRESS][DOMAIN_NAME]" AND "[PERSON_NAME]""
click at [780, 207] on p "Search all with " "[EMAIL_ADDRESS][DOMAIN_NAME]" AND "Feby Ardian" "" at bounding box center [645, 207] width 701 height 19
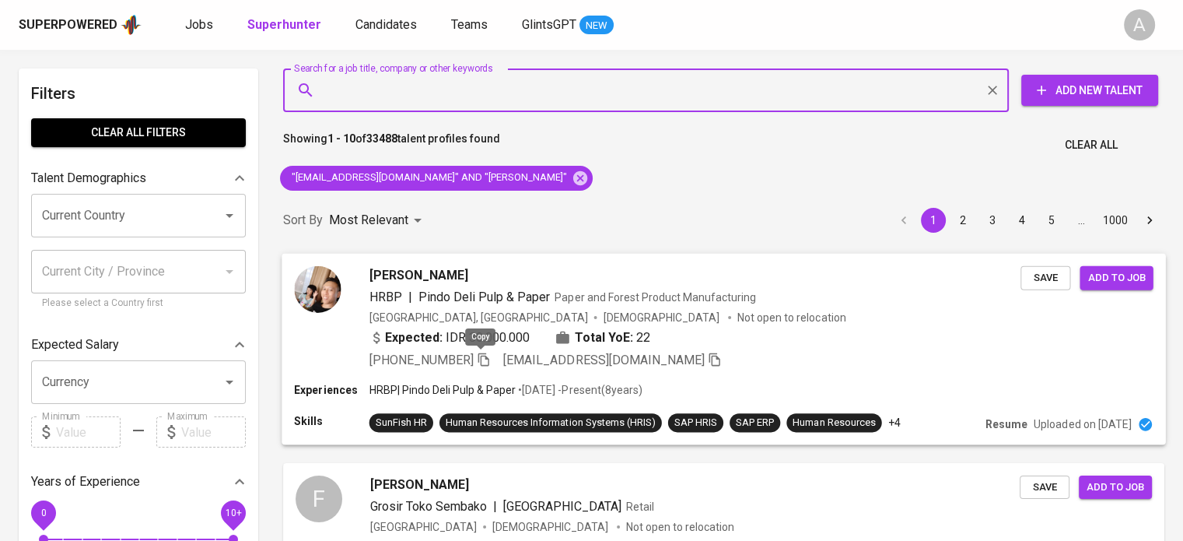
click at [484, 366] on span at bounding box center [484, 359] width 14 height 15
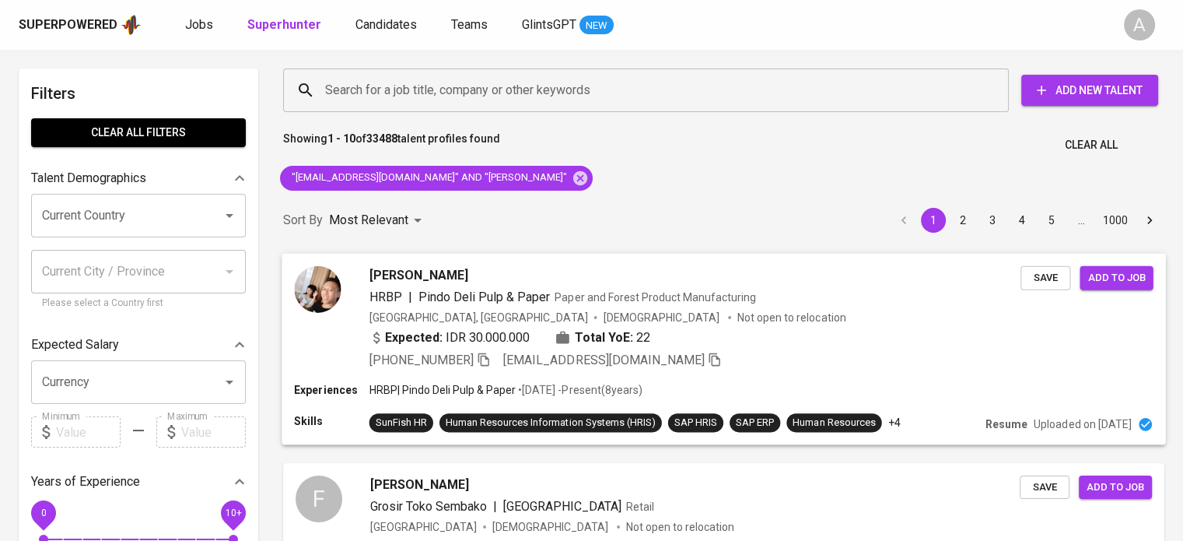
click at [722, 324] on div "Indonesia, Jakarta Pusat Male Not open to relocation" at bounding box center [696, 317] width 652 height 16
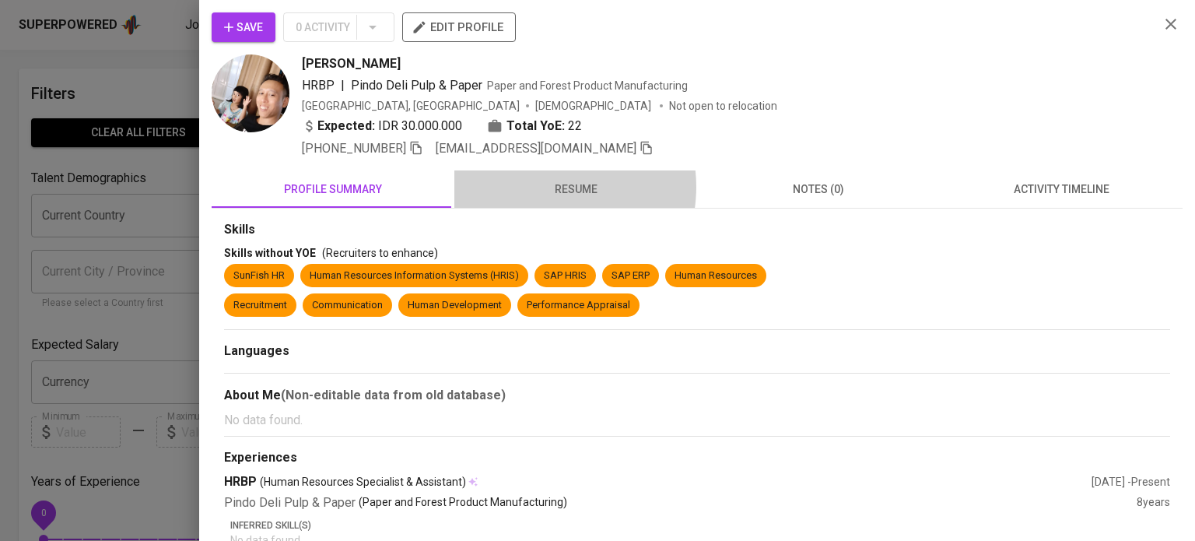
click at [543, 186] on span "resume" at bounding box center [576, 189] width 224 height 19
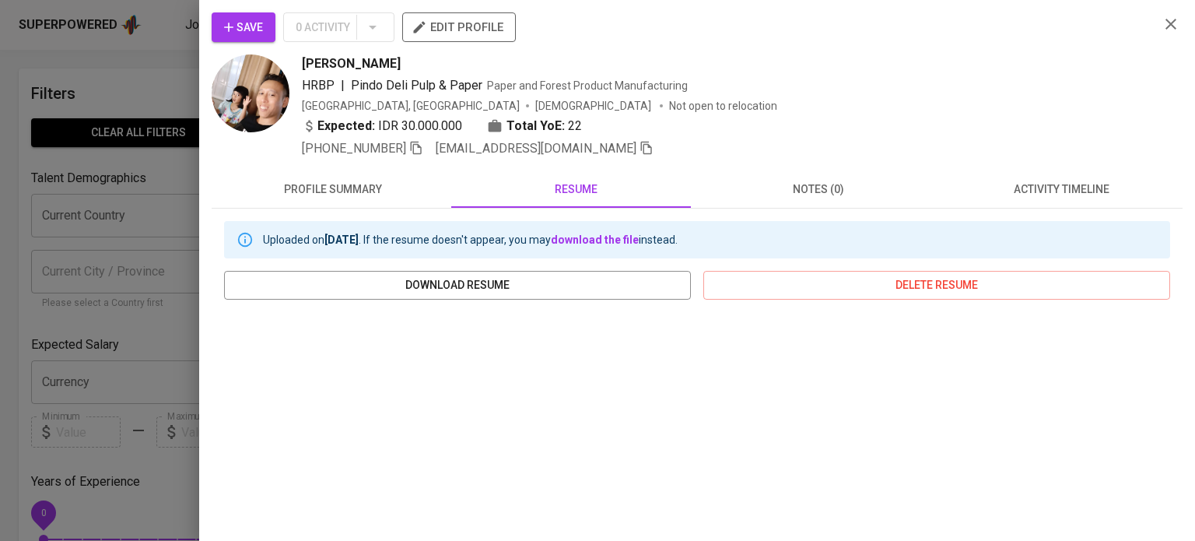
click at [1162, 24] on icon "button" at bounding box center [1171, 24] width 19 height 19
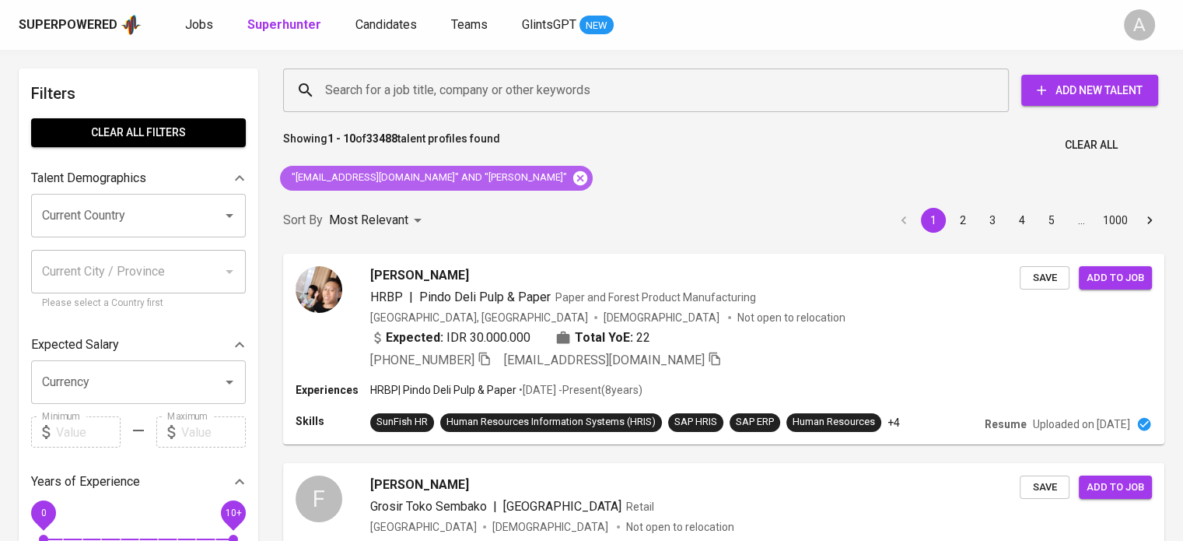
click at [572, 177] on icon at bounding box center [580, 178] width 17 height 17
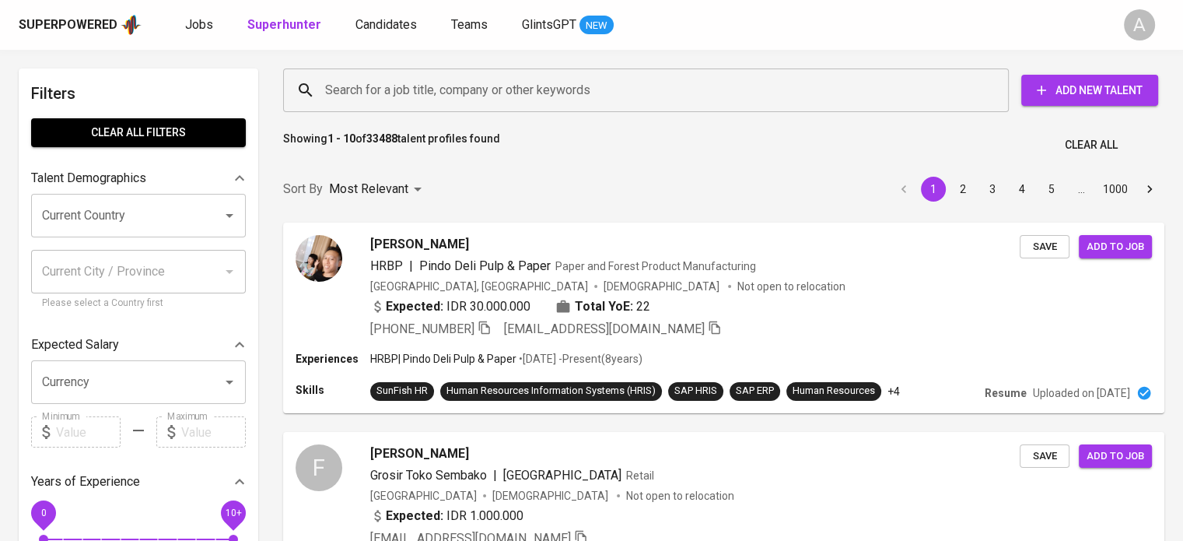
click at [447, 88] on input "Search for a job title, company or other keywords" at bounding box center [649, 90] width 657 height 30
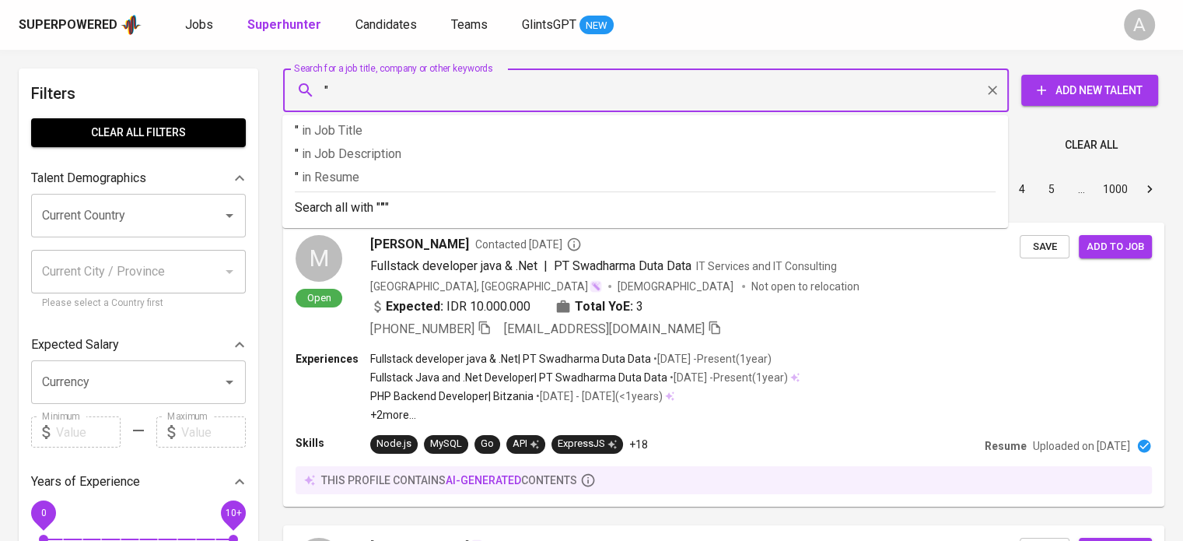
paste input "fitrisekar39@gmail.com"
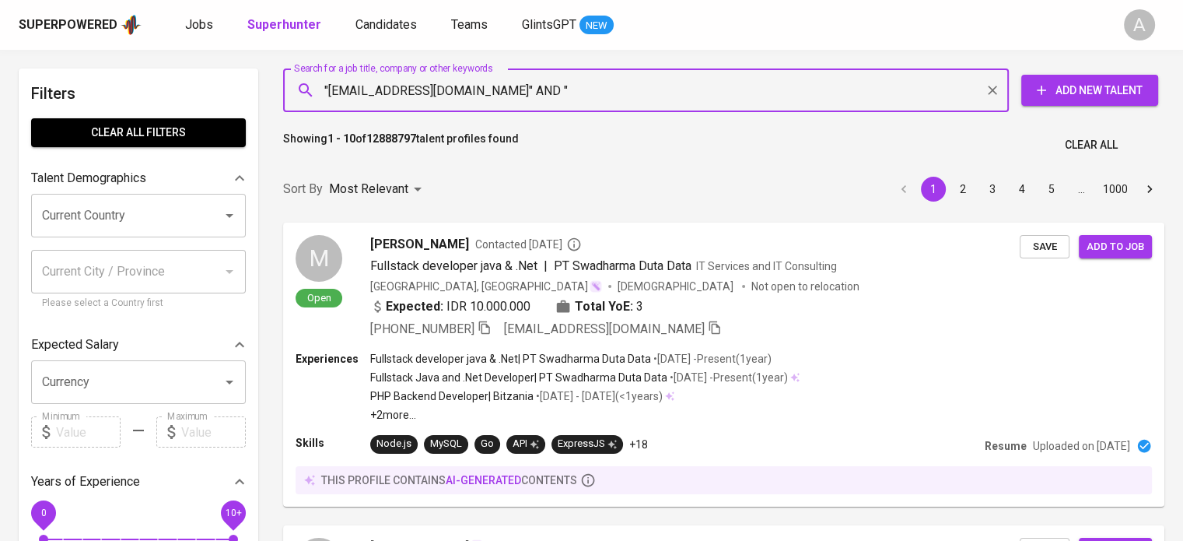
paste input "Fitri Rachma Sekar K"
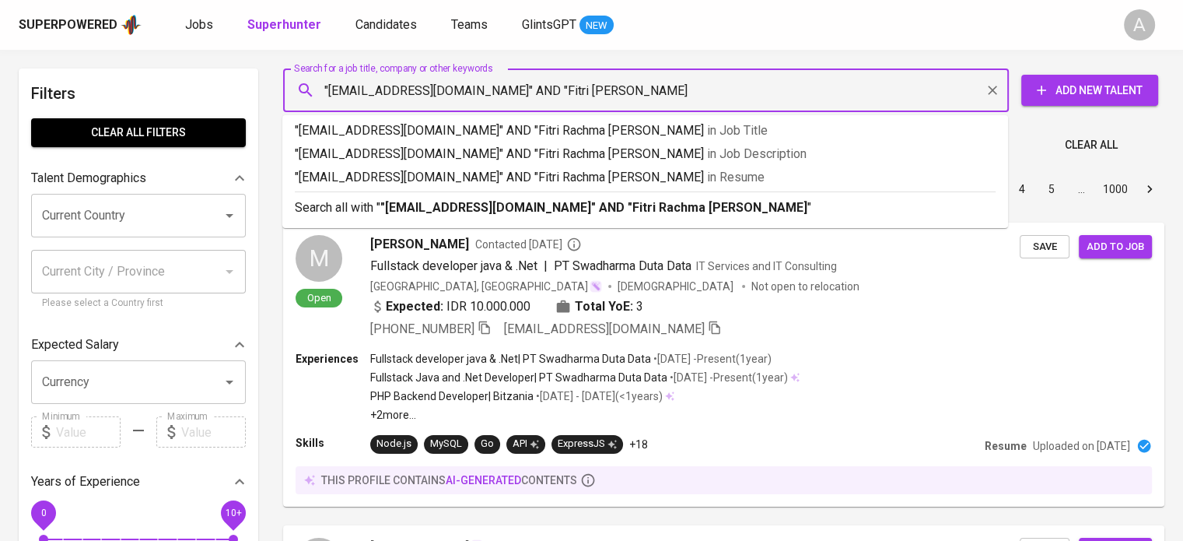
type input ""fitrisekar39@gmail.com" AND "Fitri Rachma Sekar""
click at [856, 212] on p "Search all with " "fitrisekar39@gmail.com" AND "Fitri Rachma Sekar" "" at bounding box center [645, 207] width 701 height 19
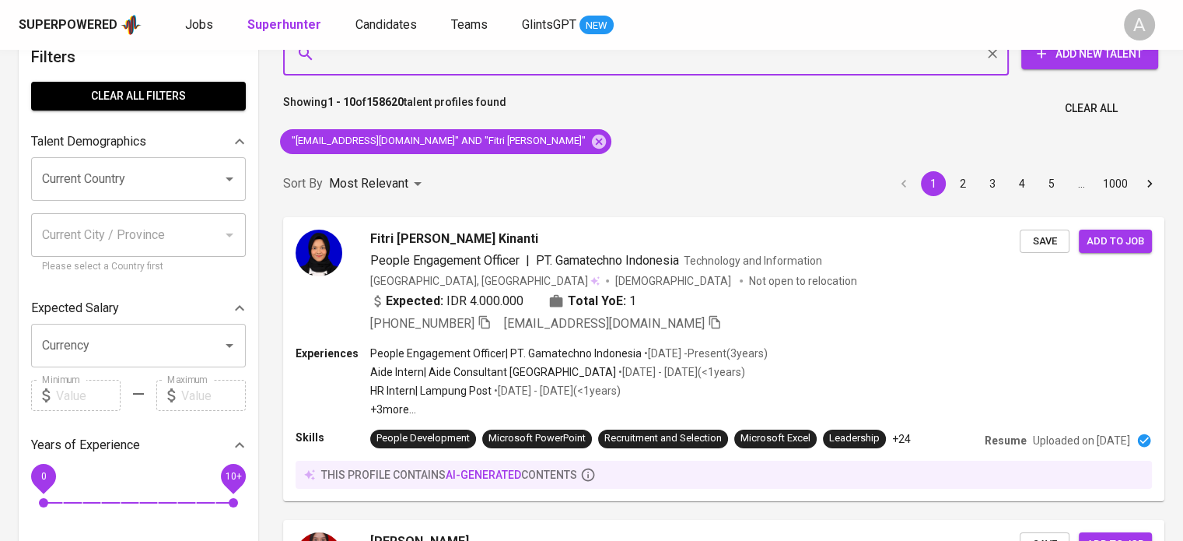
scroll to position [56, 0]
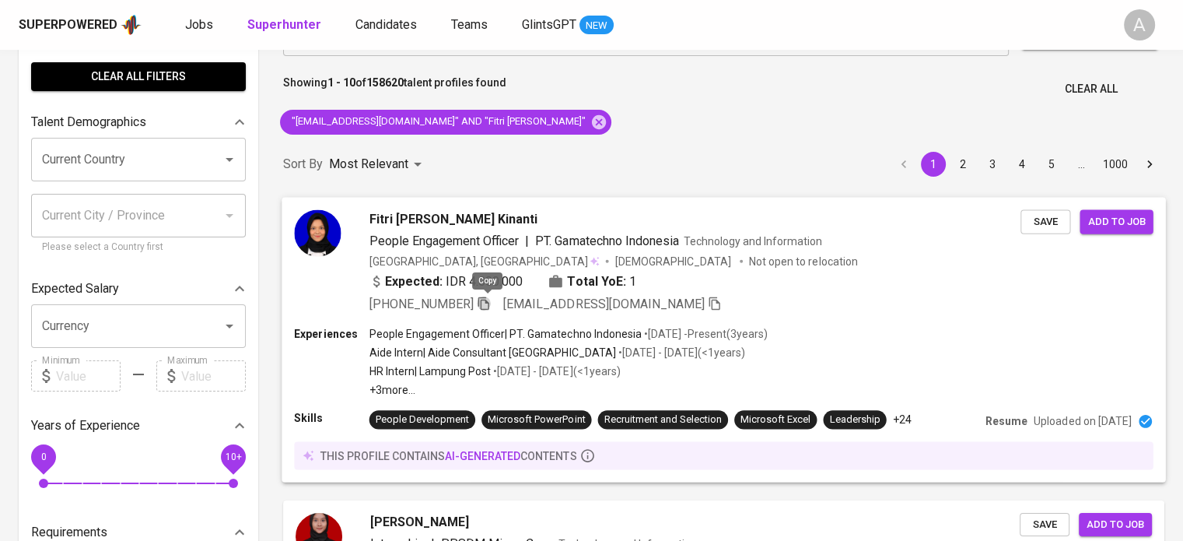
click at [486, 302] on icon "button" at bounding box center [484, 303] width 14 height 14
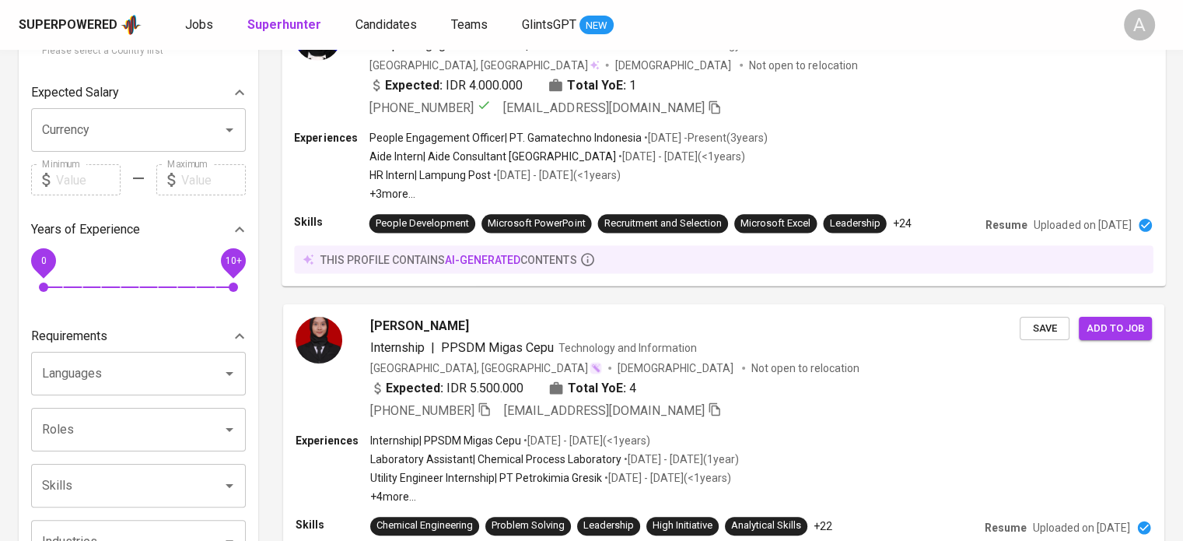
scroll to position [0, 0]
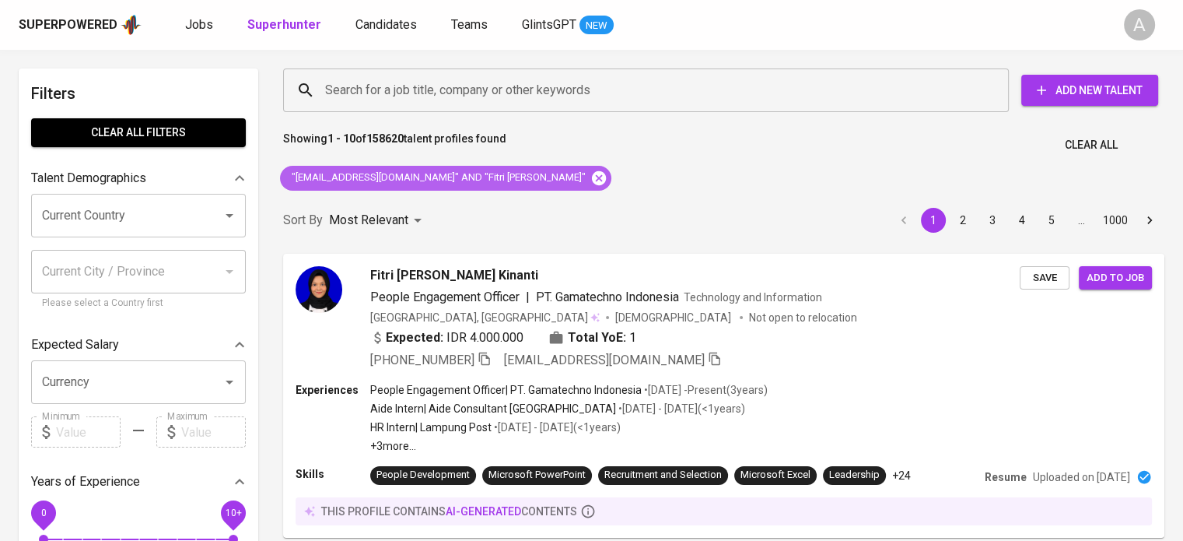
click at [591, 179] on icon at bounding box center [599, 178] width 17 height 17
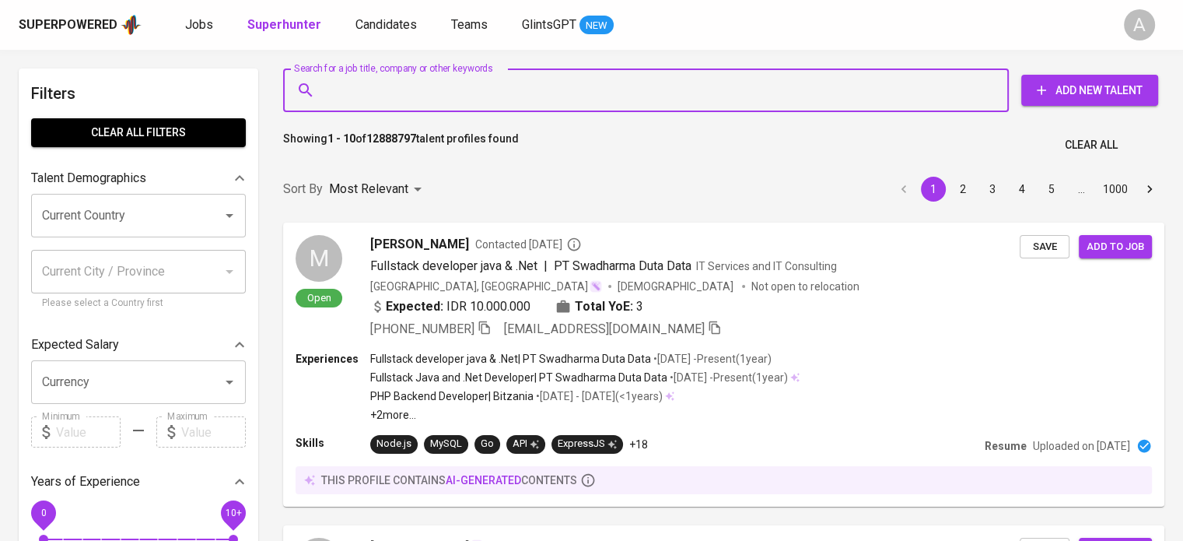
click at [540, 102] on input "Search for a job title, company or other keywords" at bounding box center [649, 90] width 657 height 30
paste input "fahiralya05@gmail.com"
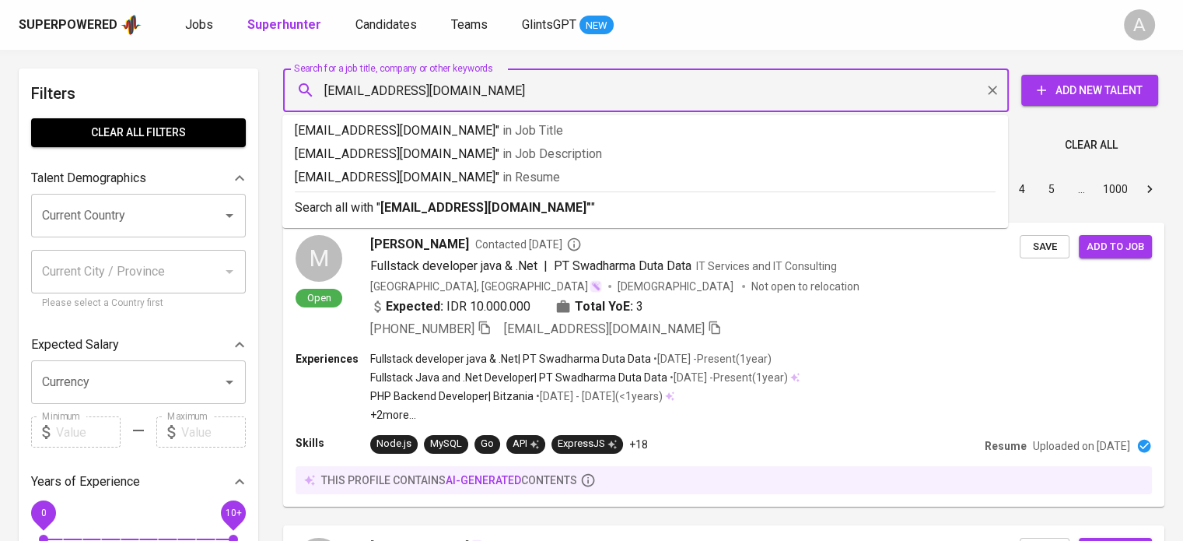
type input "fahiralya05@gmail.com""
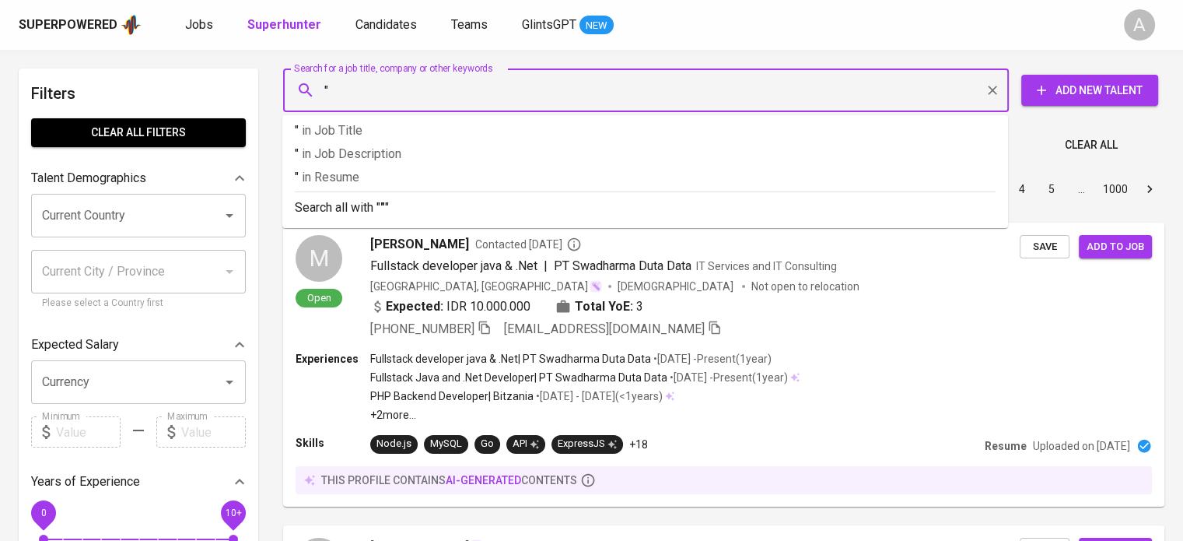
paste input "fahiralya05@gmail.com"
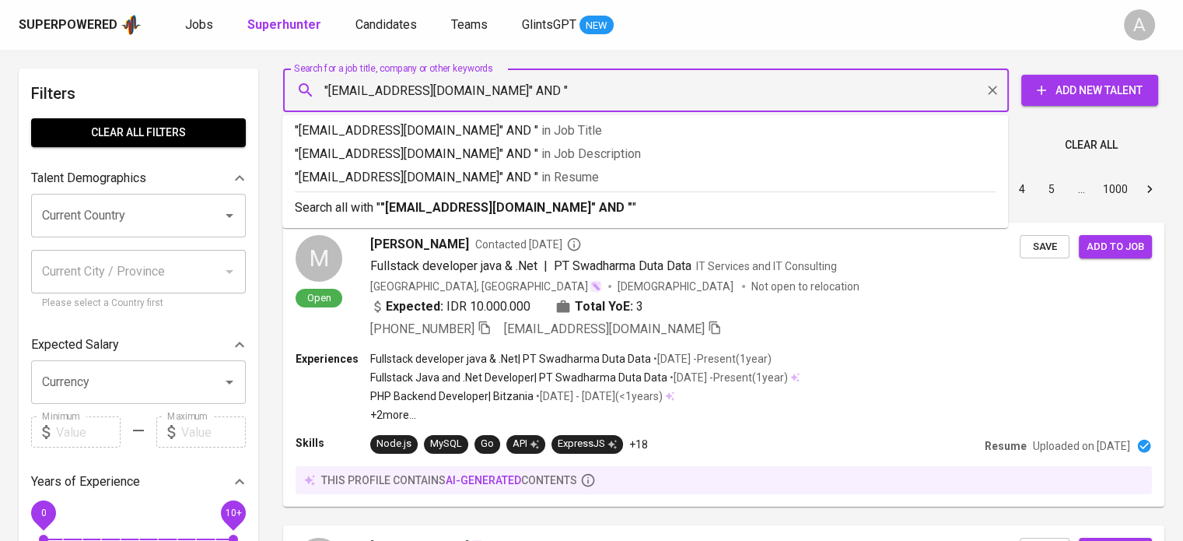
type input ""[EMAIL_ADDRESS][DOMAIN_NAME]" AND ""
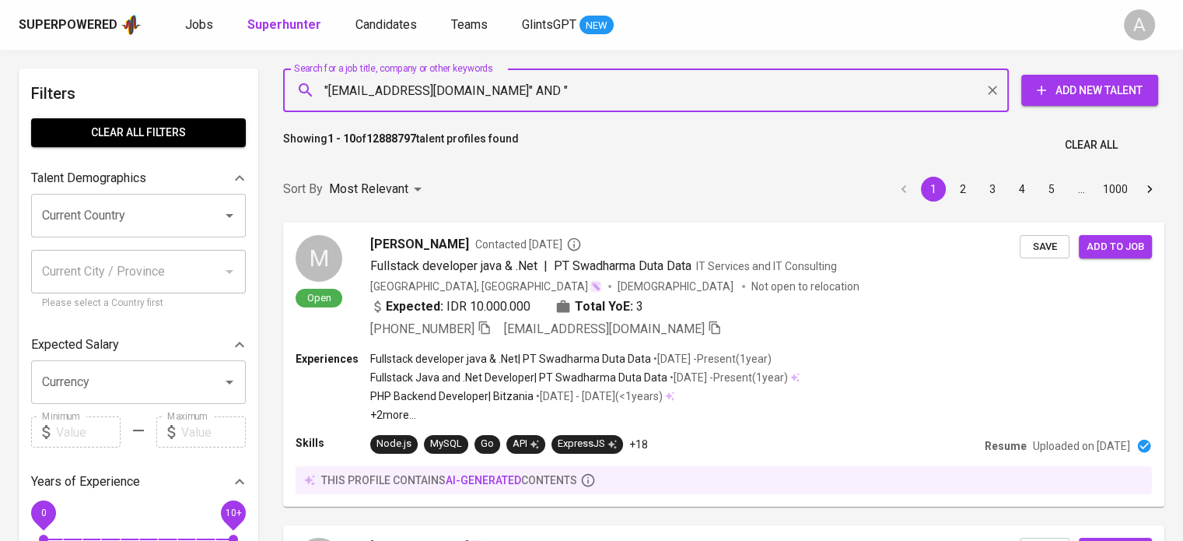
paste input "[PERSON_NAME]"
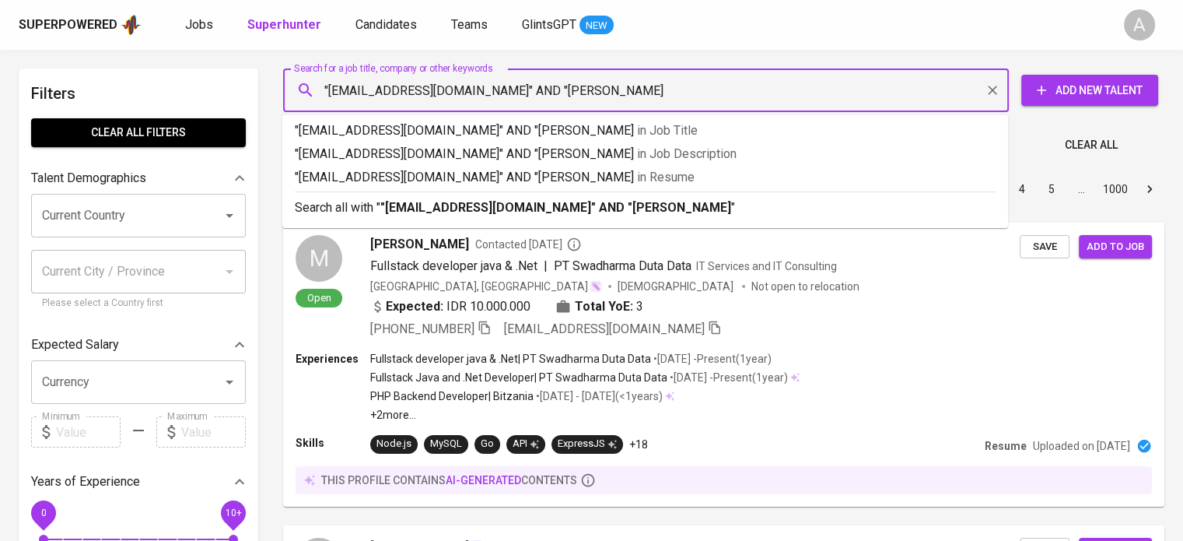
type input ""[EMAIL_ADDRESS][DOMAIN_NAME]" AND "[PERSON_NAME]""
click at [820, 200] on p "Search all with " "[EMAIL_ADDRESS][DOMAIN_NAME]" AND "Fahira Alya" "" at bounding box center [645, 207] width 701 height 19
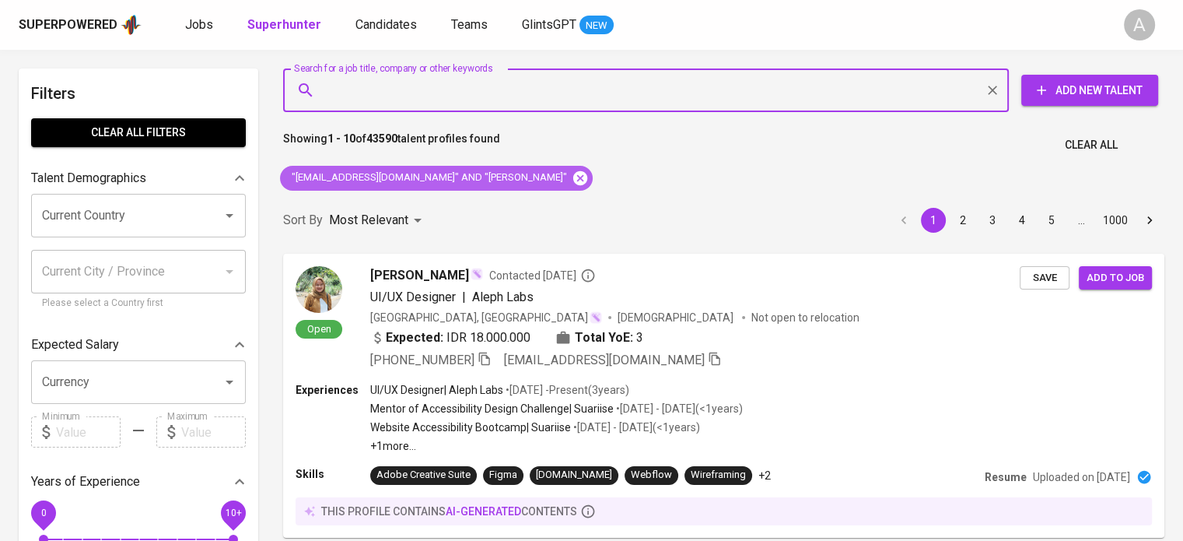
click at [572, 180] on icon at bounding box center [580, 178] width 17 height 17
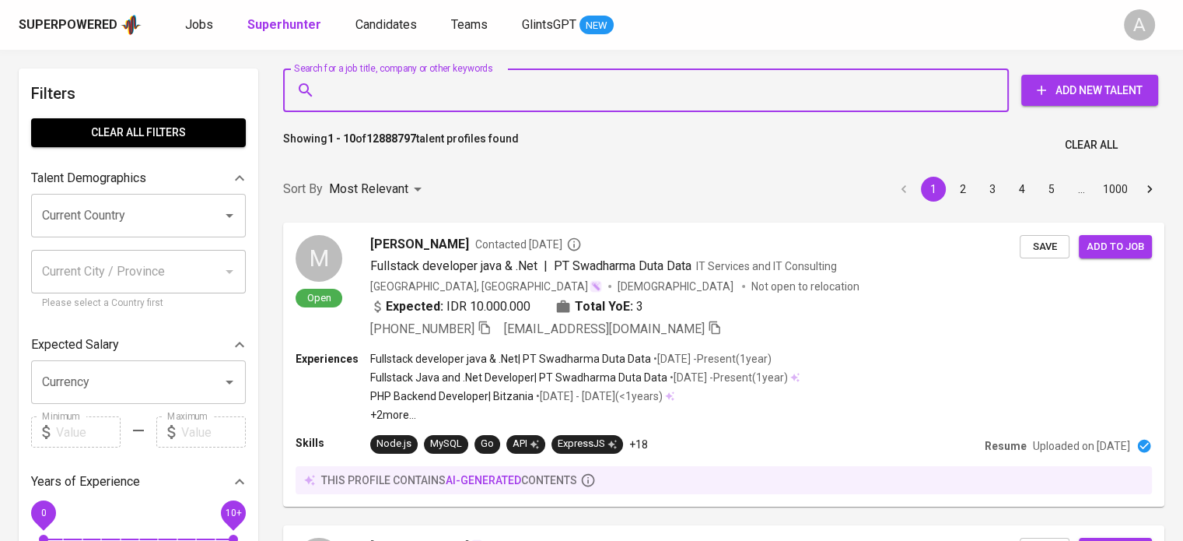
click at [520, 102] on input "Search for a job title, company or other keywords" at bounding box center [649, 90] width 657 height 30
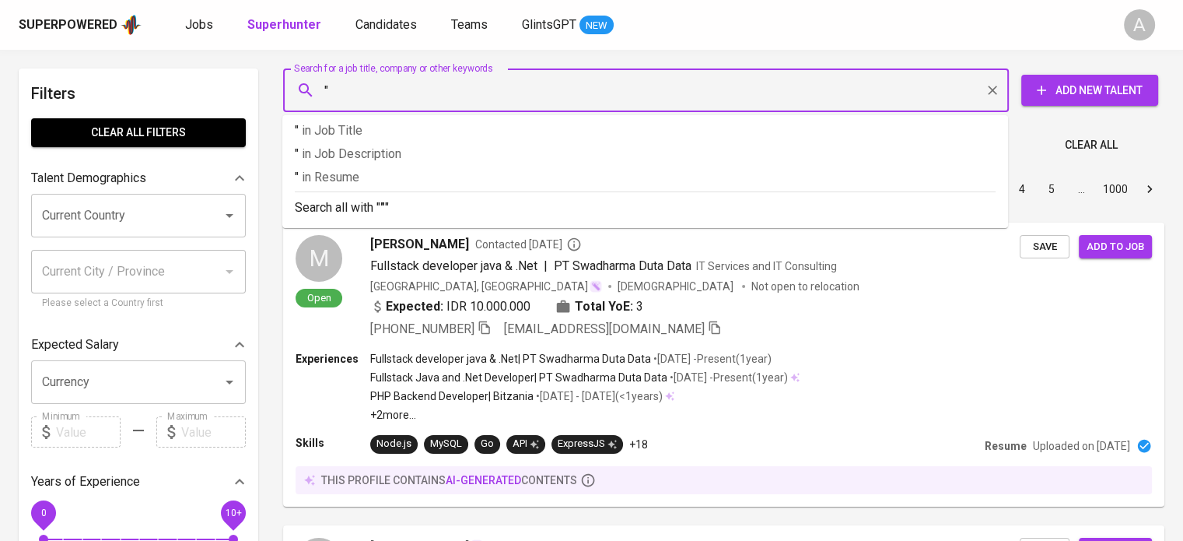
paste input "[EMAIL_ADDRESS][DOMAIN_NAME]"
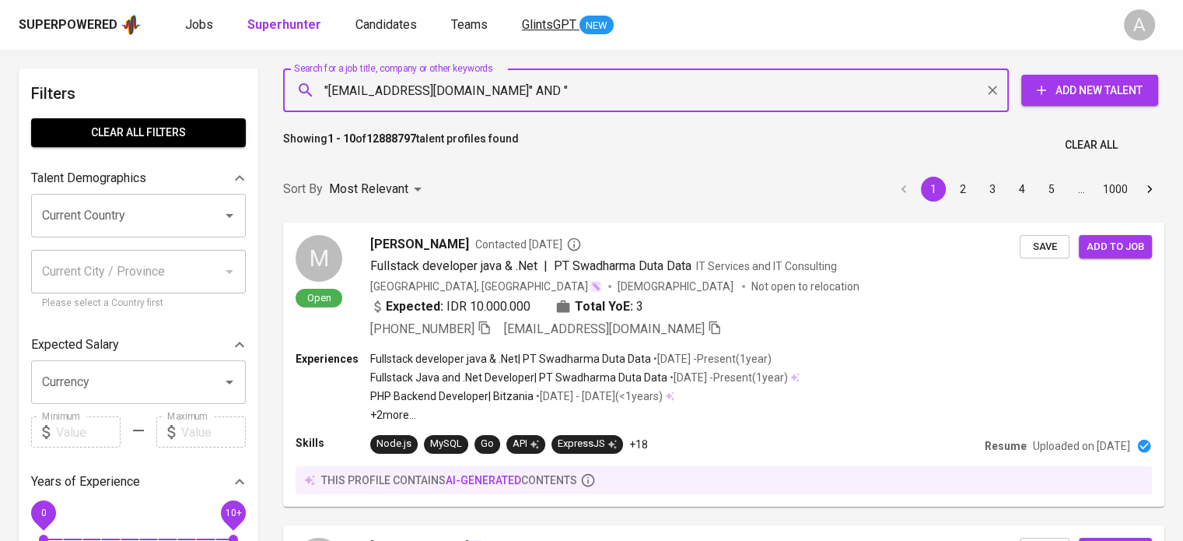
paste input "Lu'ay [PERSON_NAME]"
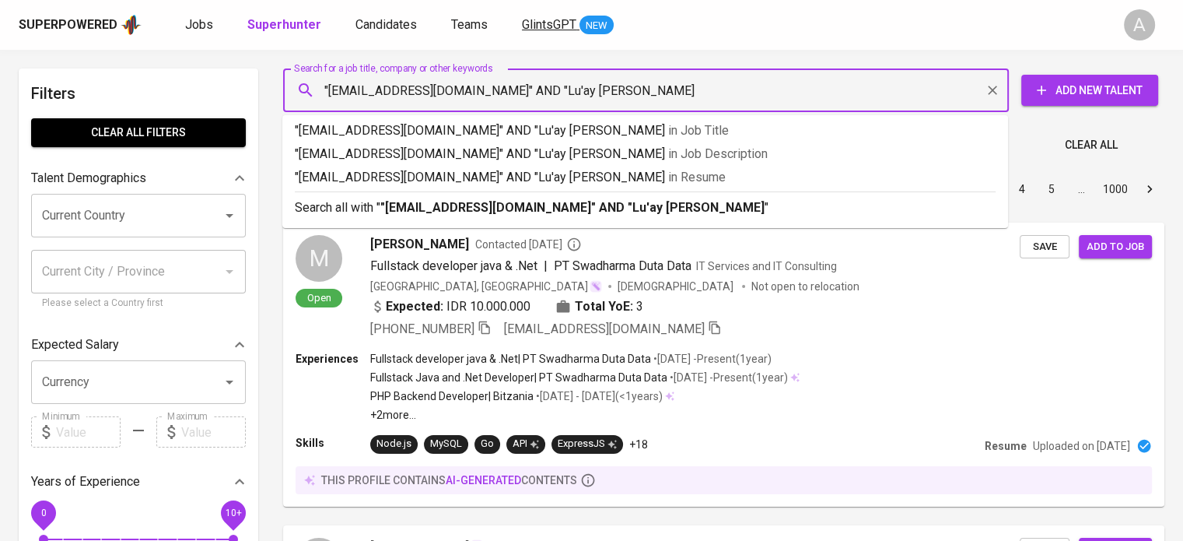
type input ""[EMAIL_ADDRESS][DOMAIN_NAME]" AND "Lu'ay [PERSON_NAME]""
click at [762, 201] on p "Search all with " "[EMAIL_ADDRESS][DOMAIN_NAME]" AND "Lu'ay [PERSON_NAME]" "" at bounding box center [645, 207] width 701 height 19
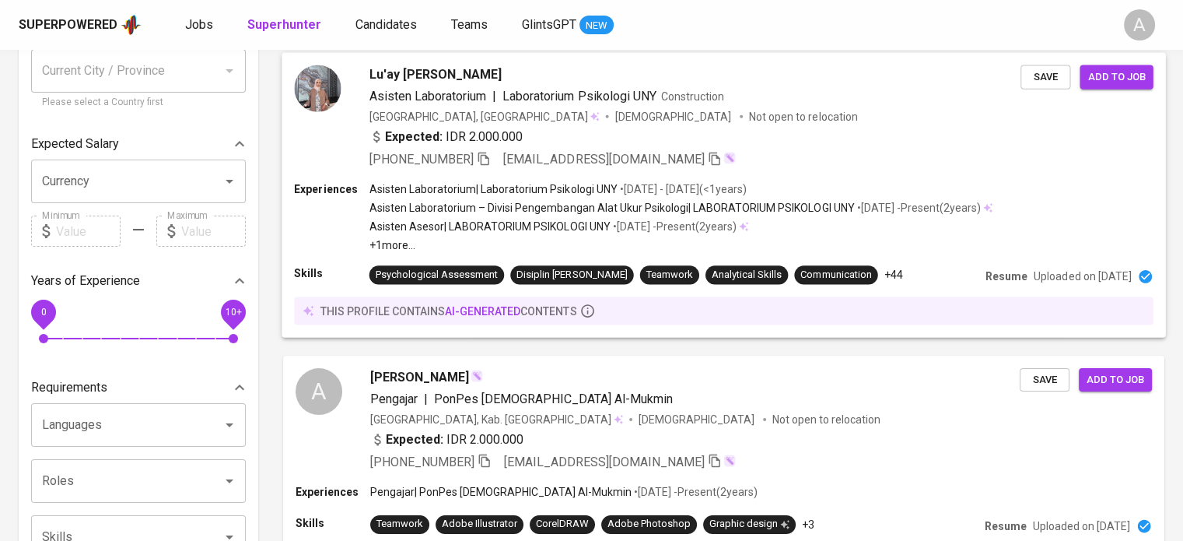
scroll to position [207, 0]
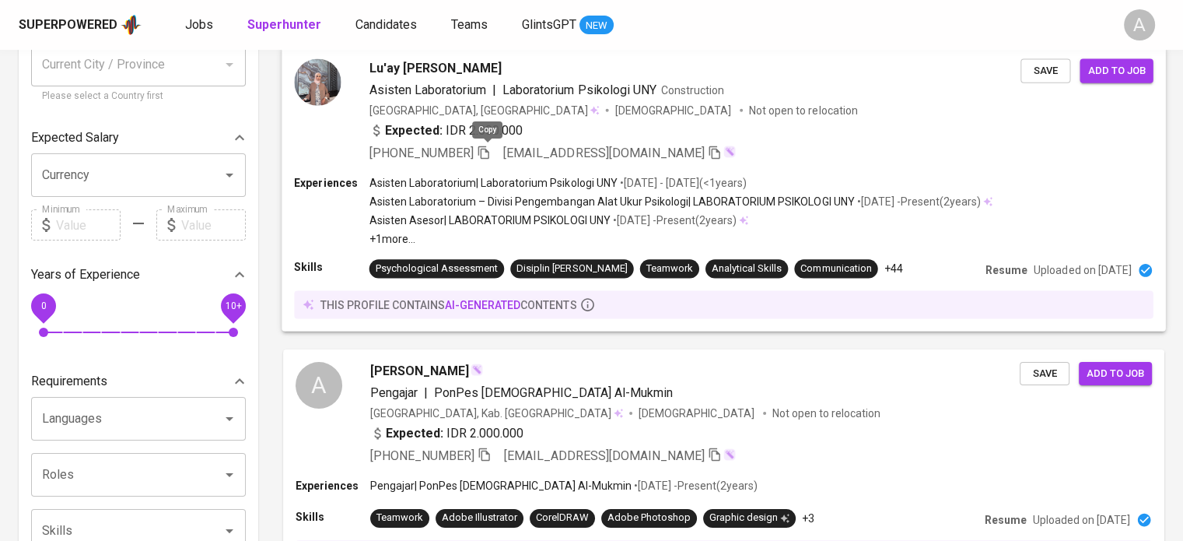
click at [491, 159] on span at bounding box center [484, 152] width 14 height 15
